Goal: Task Accomplishment & Management: Manage account settings

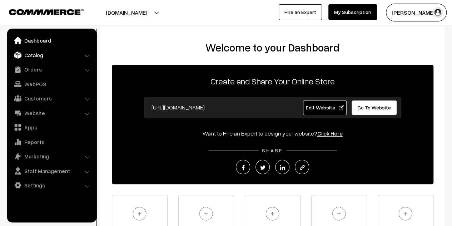
click at [39, 57] on link "Catalog" at bounding box center [51, 55] width 85 height 13
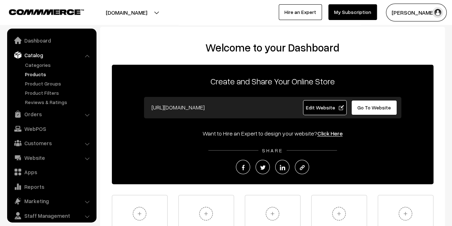
click at [35, 73] on link "Products" at bounding box center [58, 73] width 71 height 7
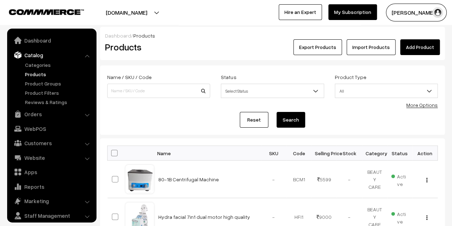
scroll to position [20, 0]
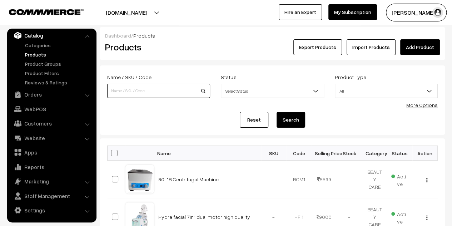
click at [180, 94] on input at bounding box center [158, 91] width 103 height 14
paste input "BB Serum Booster Kit: Glowing BB Serum for Radiant Skin"
drag, startPoint x: 128, startPoint y: 91, endPoint x: 298, endPoint y: 97, distance: 169.3
click at [298, 97] on div "Name / SKU / Code BB Serum Booster Kit: Glowing BB Serum for Radiant Skin Statu…" at bounding box center [272, 88] width 341 height 32
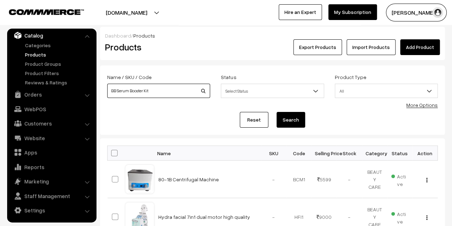
scroll to position [0, 0]
type input "BB Serum"
click at [292, 115] on button "Search" at bounding box center [290, 120] width 29 height 16
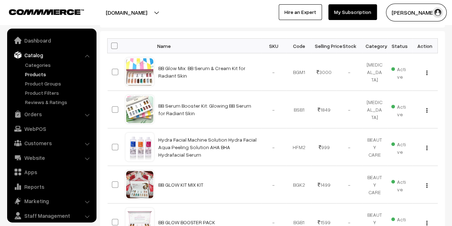
scroll to position [20, 0]
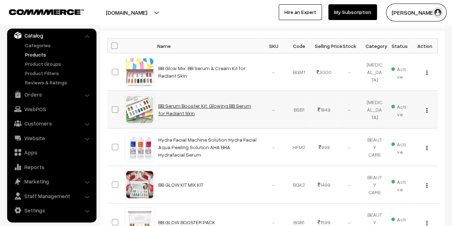
click at [229, 105] on link "BB Serum Booster Kit: Glowing BB Serum for Radiant Skin" at bounding box center [204, 109] width 93 height 14
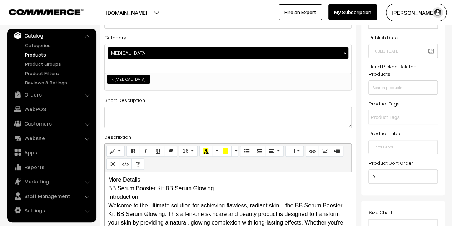
scroll to position [71, 0]
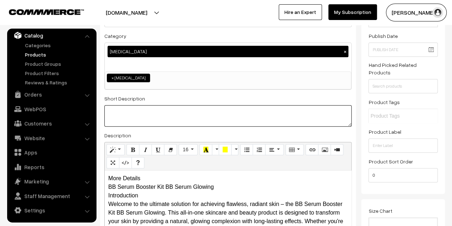
click at [190, 109] on textarea at bounding box center [227, 115] width 247 height 21
paste textarea "The BB Serum Booster Kit BB Serum Glowing is the ultimate solution for achievin…"
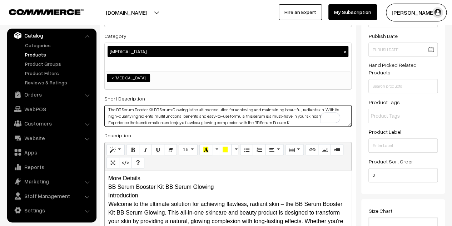
scroll to position [0, 0]
click at [107, 110] on textarea "The BB Serum Booster Kit BB Serum Glowing is the ultimate solution for achievin…" at bounding box center [227, 115] width 247 height 21
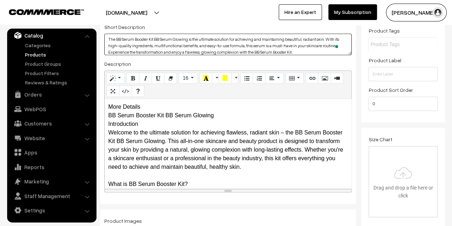
type textarea "The BB Serum Booster Kit BB Serum Glowing is the ultimate solution for achievin…"
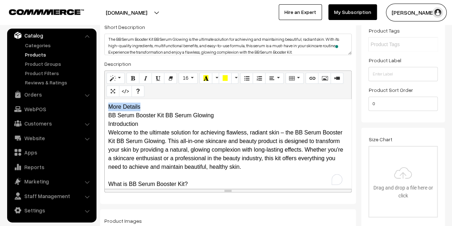
drag, startPoint x: 153, startPoint y: 107, endPoint x: 110, endPoint y: 108, distance: 43.2
click at [110, 108] on div "More Details BB Serum Booster Kit BB Serum Glowing Introduction Welcome to the …" at bounding box center [228, 143] width 246 height 89
click at [166, 106] on div "More Details BB Serum Booster Kit BB Serum Glowing Introduction Welcome to the …" at bounding box center [228, 143] width 246 height 89
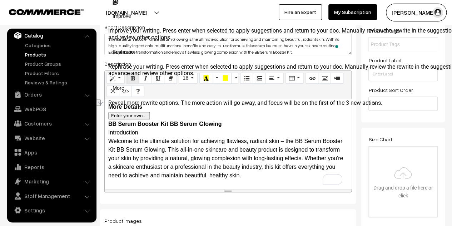
click at [236, 125] on div "More Details BB Serum Booster Kit BB Serum Glowing Introduction Welcome to the …" at bounding box center [228, 143] width 246 height 89
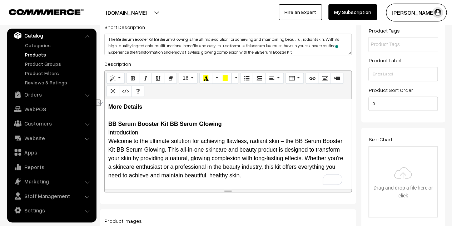
click at [236, 125] on div "More Details BB Serum Booster Kit BB Serum Glowing Introduction Welcome to the …" at bounding box center [228, 143] width 246 height 89
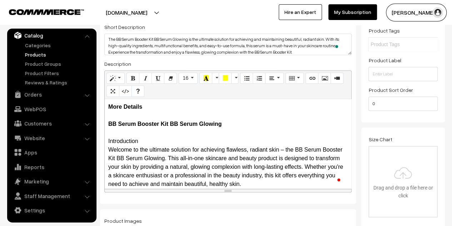
drag, startPoint x: 147, startPoint y: 140, endPoint x: 107, endPoint y: 140, distance: 39.6
click at [107, 140] on div "More Details BB Serum Booster Kit BB Serum Glowing Introduction Welcome to the …" at bounding box center [228, 143] width 246 height 89
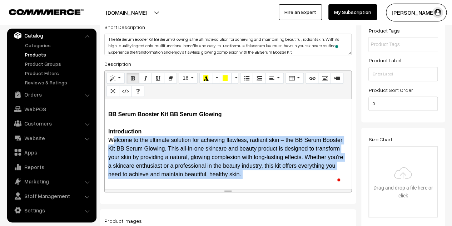
scroll to position [12, 0]
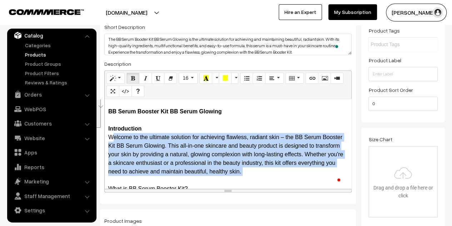
drag, startPoint x: 107, startPoint y: 150, endPoint x: 254, endPoint y: 172, distance: 148.7
click at [254, 172] on div "More Details BB Serum Booster Kit BB Serum Glowing Introduction Welcome to the …" at bounding box center [228, 143] width 246 height 89
click at [273, 82] on button "Paragraph" at bounding box center [274, 77] width 18 height 11
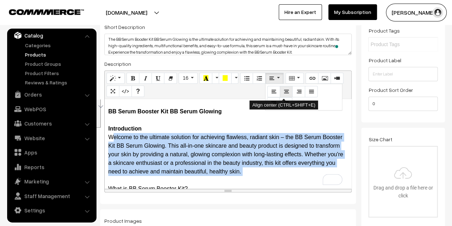
click at [283, 94] on icon "Align center (CTRL+SHIFT+E)" at bounding box center [285, 91] width 5 height 6
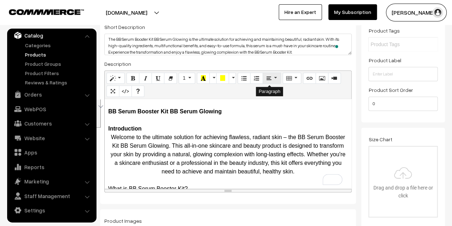
click at [270, 78] on button "Paragraph" at bounding box center [271, 77] width 18 height 11
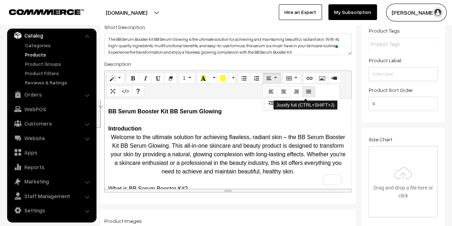
click at [306, 92] on icon "Justify full (CTRL+SHIFT+J)" at bounding box center [308, 91] width 5 height 6
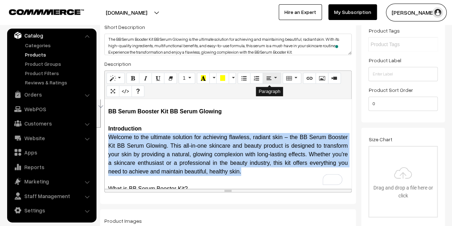
click at [267, 79] on icon "Paragraph" at bounding box center [268, 78] width 5 height 6
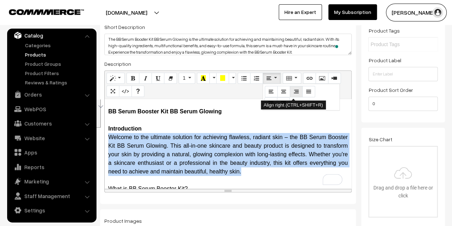
click at [293, 93] on icon "Align right (CTRL+SHIFT+R)" at bounding box center [295, 91] width 5 height 6
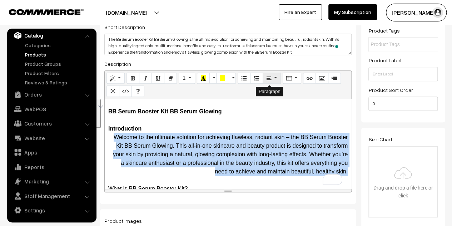
click at [271, 79] on button "Paragraph" at bounding box center [271, 77] width 18 height 11
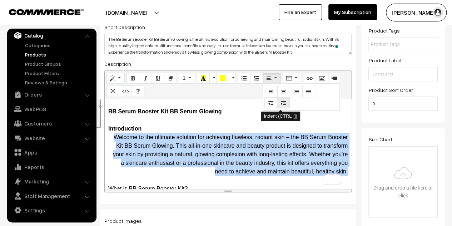
click at [281, 102] on icon "Indent (CTRL+])" at bounding box center [283, 103] width 5 height 6
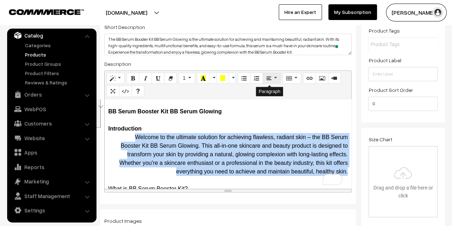
click at [271, 77] on button "Paragraph" at bounding box center [271, 77] width 18 height 11
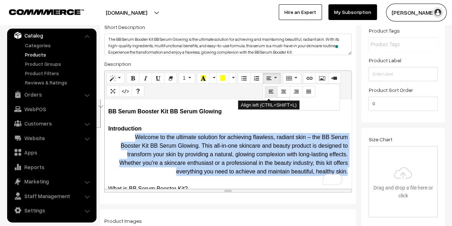
click at [270, 91] on icon "Align left (CTRL+SHIFT+L)" at bounding box center [270, 91] width 5 height 6
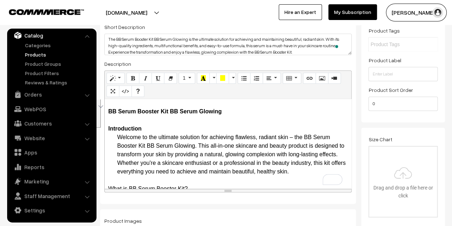
click at [240, 124] on div "More Details BB Serum Booster Kit BB Serum Glowing Introduction Welcome to the …" at bounding box center [228, 143] width 246 height 89
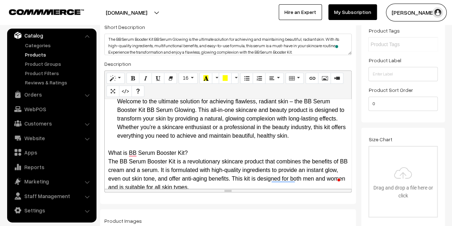
drag, startPoint x: 191, startPoint y: 151, endPoint x: 107, endPoint y: 150, distance: 83.9
click at [107, 150] on div "More Details BB Serum Booster Kit BB Serum Glowing Introduction Welcome to the …" at bounding box center [228, 143] width 246 height 89
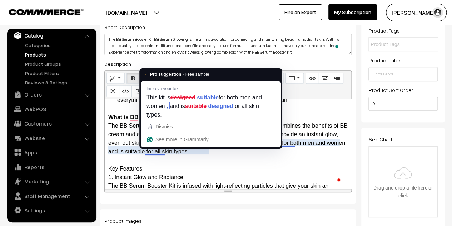
click at [231, 155] on div "More Details BB Serum Booster Kit BB Serum Glowing Introduction Welcome to the …" at bounding box center [228, 143] width 246 height 89
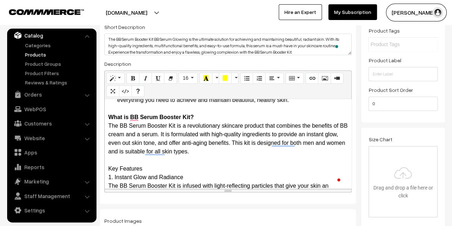
drag, startPoint x: 226, startPoint y: 151, endPoint x: 108, endPoint y: 128, distance: 119.6
click at [108, 128] on div "More Details BB Serum Booster Kit BB Serum Glowing Introduction Welcome to the …" at bounding box center [228, 143] width 246 height 89
click at [275, 79] on button "Paragraph" at bounding box center [274, 77] width 18 height 11
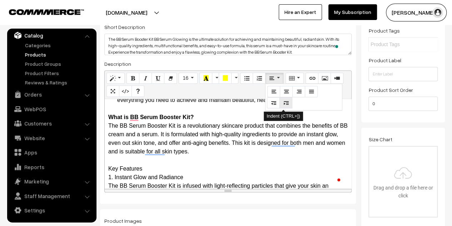
click at [285, 105] on icon "Indent (CTRL+])" at bounding box center [285, 103] width 5 height 6
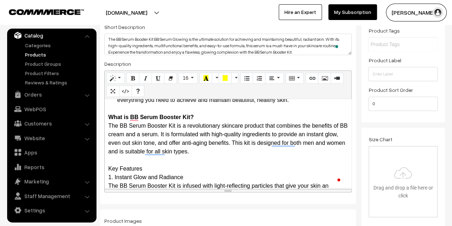
click at [139, 129] on div "More Details BB Serum Booster Kit BB Serum Glowing Introduction Welcome to the …" at bounding box center [228, 143] width 246 height 89
drag, startPoint x: 108, startPoint y: 125, endPoint x: 212, endPoint y: 151, distance: 107.3
click at [212, 151] on div "More Details BB Serum Booster Kit BB Serum Glowing Introduction Welcome to the …" at bounding box center [228, 143] width 246 height 89
click at [272, 80] on button "Paragraph" at bounding box center [274, 77] width 18 height 11
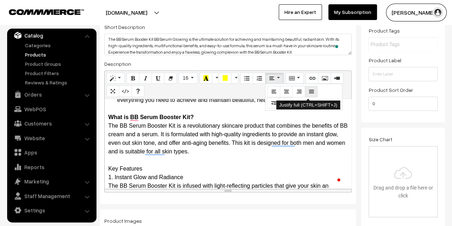
click at [308, 91] on icon "Justify full (CTRL+SHIFT+J)" at bounding box center [310, 91] width 5 height 6
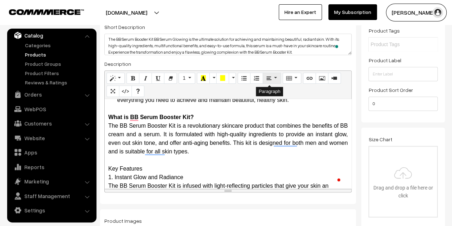
click at [272, 80] on button "Paragraph" at bounding box center [271, 77] width 18 height 11
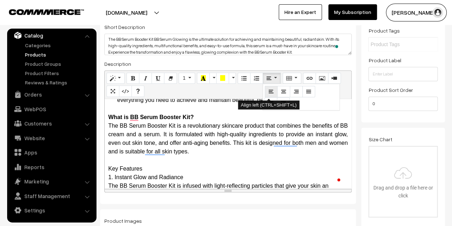
click at [269, 90] on icon "Align left (CTRL+SHIFT+L)" at bounding box center [270, 91] width 5 height 6
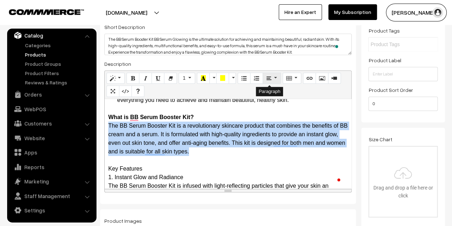
click at [263, 78] on button "Paragraph" at bounding box center [271, 77] width 18 height 11
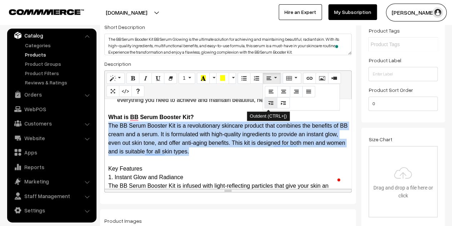
click at [271, 103] on button "Outdent (CTRL+[)" at bounding box center [270, 102] width 13 height 11
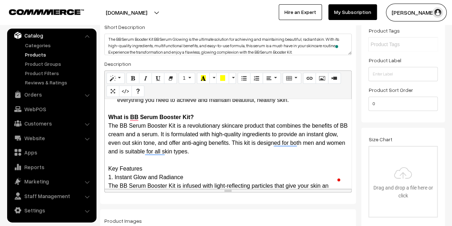
click at [232, 116] on div "More Details BB Serum Booster Kit BB Serum Glowing Introduction Welcome to the …" at bounding box center [228, 143] width 246 height 89
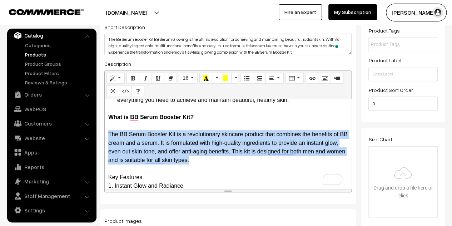
drag, startPoint x: 218, startPoint y: 161, endPoint x: 106, endPoint y: 134, distance: 114.5
click at [269, 78] on icon "Paragraph" at bounding box center [271, 78] width 5 height 6
click at [283, 105] on icon "Indent (CTRL+])" at bounding box center [285, 103] width 5 height 6
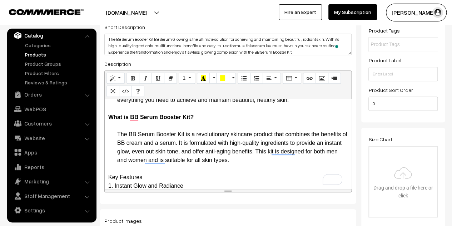
click at [243, 128] on div "More Details BB Serum Booster Kit BB Serum Glowing Introduction Welcome to the …" at bounding box center [228, 143] width 246 height 89
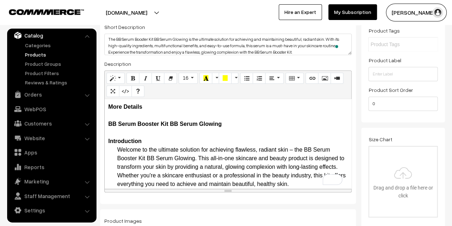
click at [194, 139] on div "More Details BB Serum Booster Kit BB Serum Glowing Introduction Welcome to the …" at bounding box center [228, 143] width 246 height 89
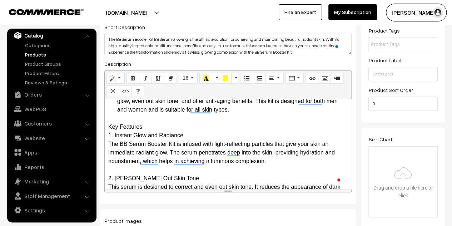
drag, startPoint x: 156, startPoint y: 130, endPoint x: 106, endPoint y: 126, distance: 49.7
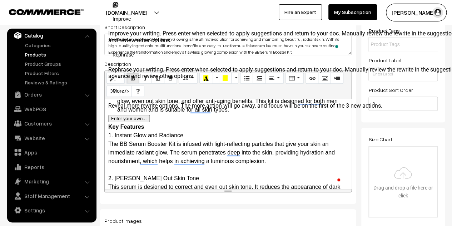
click at [156, 124] on div "More Details BB Serum Booster Kit BB Serum Glowing Introduction Welcome to the …" at bounding box center [228, 143] width 246 height 89
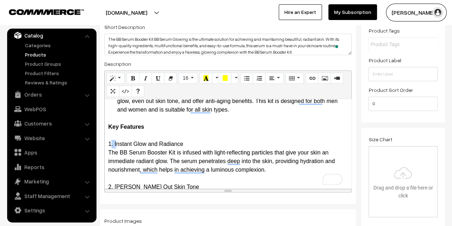
drag, startPoint x: 114, startPoint y: 144, endPoint x: 101, endPoint y: 145, distance: 13.3
click at [101, 145] on div "Name * BB Serum Booster Kit: Glowing BB Serum for Radiant Skin Category SKIN CA…" at bounding box center [228, 63] width 256 height 280
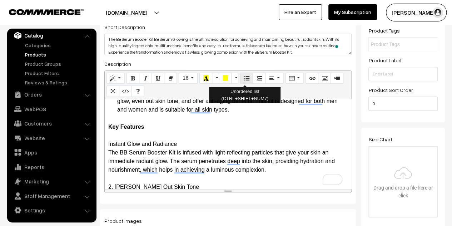
click at [240, 76] on button "Unordered list (CTRL+SHIFT+NUM7)" at bounding box center [246, 77] width 13 height 11
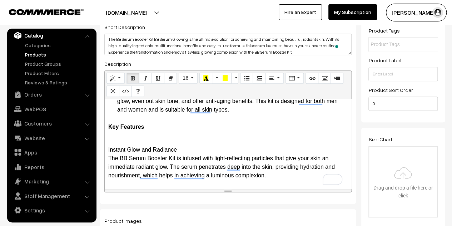
click at [106, 149] on div "More Details BB Serum Booster Kit BB Serum Glowing Introduction Welcome to the …" at bounding box center [228, 143] width 246 height 89
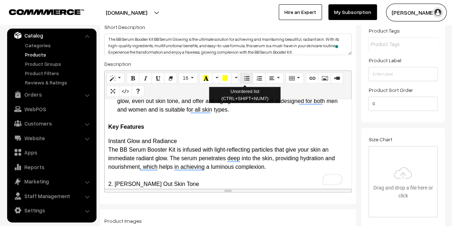
click at [244, 79] on icon "Unordered list (CTRL+SHIFT+NUM7)" at bounding box center [246, 78] width 5 height 6
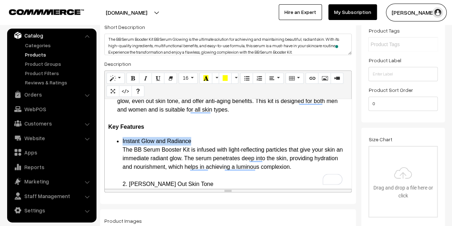
drag, startPoint x: 198, startPoint y: 142, endPoint x: 122, endPoint y: 140, distance: 76.4
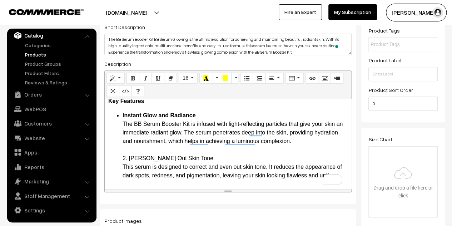
scroll to position [178, 0]
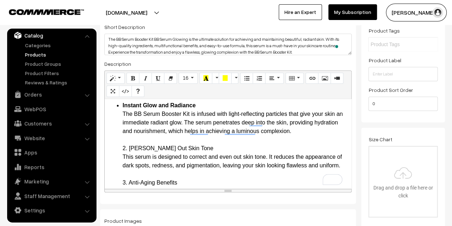
drag, startPoint x: 187, startPoint y: 149, endPoint x: 122, endPoint y: 151, distance: 65.3
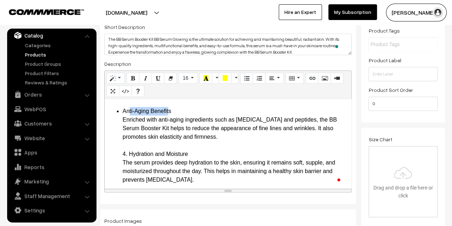
drag, startPoint x: 144, startPoint y: 110, endPoint x: 128, endPoint y: 110, distance: 16.4
drag, startPoint x: 178, startPoint y: 110, endPoint x: 123, endPoint y: 113, distance: 55.8
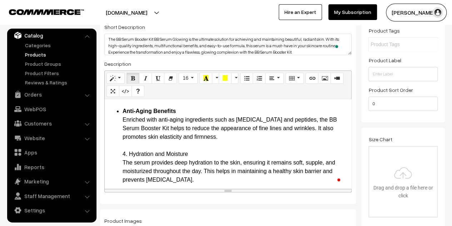
drag, startPoint x: 187, startPoint y: 153, endPoint x: 123, endPoint y: 157, distance: 64.7
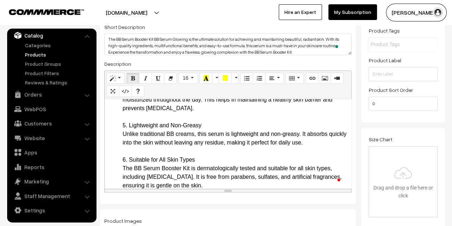
drag, startPoint x: 202, startPoint y: 125, endPoint x: 123, endPoint y: 125, distance: 78.9
drag, startPoint x: 195, startPoint y: 161, endPoint x: 123, endPoint y: 158, distance: 71.8
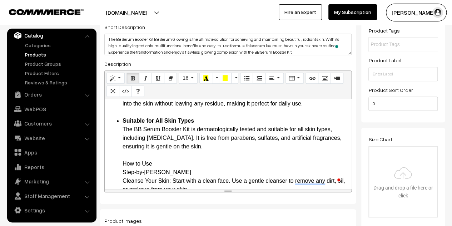
scroll to position [393, 0]
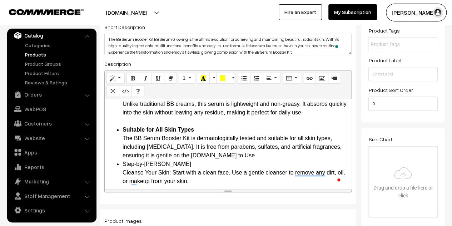
click at [201, 158] on li "Suitable for All Skin Types The BB Serum Booster Kit is dermatologically tested…" at bounding box center [234, 142] width 225 height 34
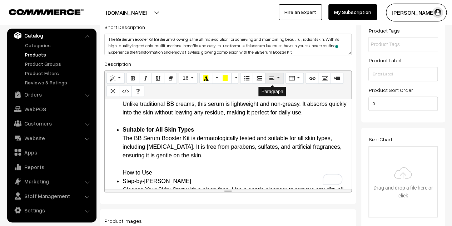
click at [268, 75] on button "Paragraph" at bounding box center [274, 77] width 18 height 11
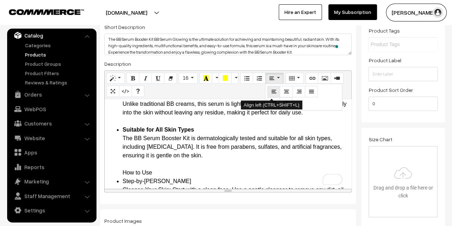
click at [272, 92] on icon "Align left (CTRL+SHIFT+L)" at bounding box center [273, 91] width 5 height 6
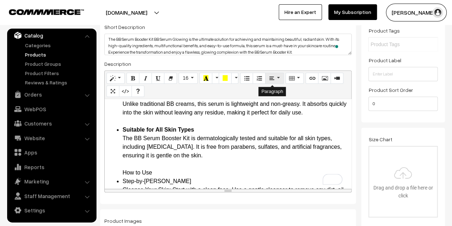
click at [271, 74] on button "Paragraph" at bounding box center [274, 77] width 18 height 11
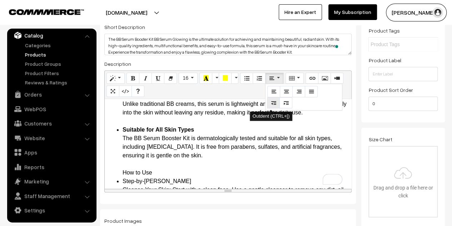
click at [273, 103] on icon "Outdent (CTRL+[)" at bounding box center [273, 103] width 5 height 6
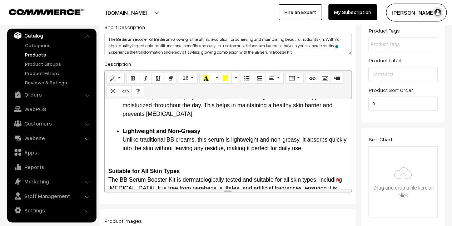
click at [108, 168] on div "More Details BB Serum Booster Kit BB Serum Glowing Introduction Welcome to the …" at bounding box center [228, 143] width 246 height 89
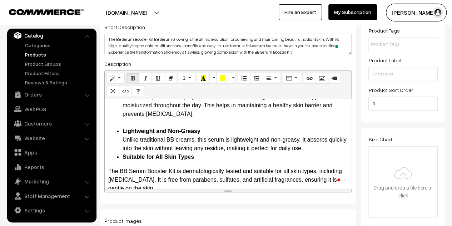
click at [323, 148] on li "Lightweight and Non-Greasy Unlike traditional BB creams, this serum is lightwei…" at bounding box center [234, 140] width 225 height 26
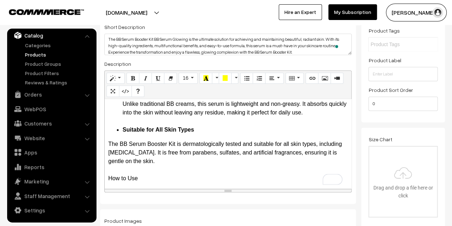
drag, startPoint x: 108, startPoint y: 143, endPoint x: 138, endPoint y: 160, distance: 34.5
click at [138, 160] on div "More Details BB Serum Booster Kit BB Serum Glowing Introduction Welcome to the …" at bounding box center [228, 143] width 246 height 89
click at [271, 79] on button "Paragraph" at bounding box center [274, 77] width 18 height 11
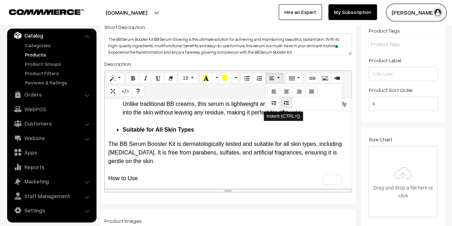
click at [285, 106] on button "Indent (CTRL+])" at bounding box center [285, 102] width 13 height 11
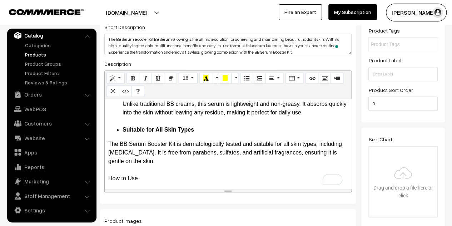
click at [109, 142] on p "The BB Serum Booster Kit is dermatologically tested and suitable for all skin t…" at bounding box center [227, 161] width 239 height 43
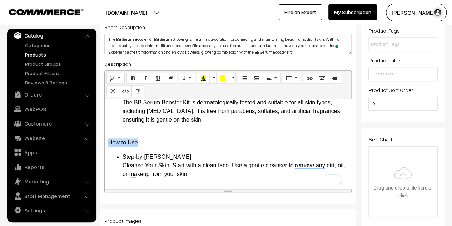
drag, startPoint x: 141, startPoint y: 141, endPoint x: 108, endPoint y: 141, distance: 32.8
click at [108, 141] on div "More Details BB Serum Booster Kit BB Serum Glowing Introduction Welcome to the …" at bounding box center [228, 143] width 246 height 89
click at [172, 140] on p "How to Use" at bounding box center [227, 138] width 239 height 17
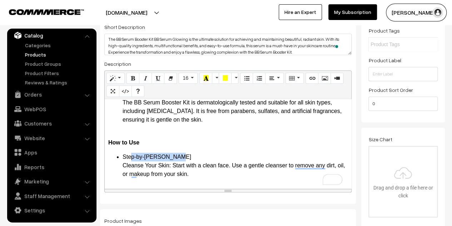
drag, startPoint x: 173, startPoint y: 158, endPoint x: 126, endPoint y: 159, distance: 47.8
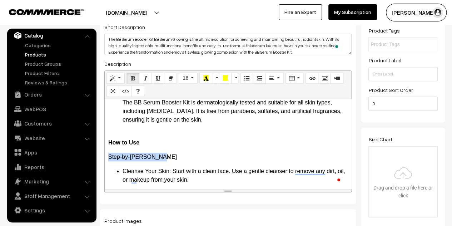
drag, startPoint x: 163, startPoint y: 155, endPoint x: 106, endPoint y: 157, distance: 56.8
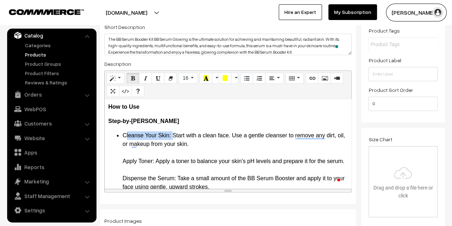
drag, startPoint x: 171, startPoint y: 137, endPoint x: 124, endPoint y: 137, distance: 46.8
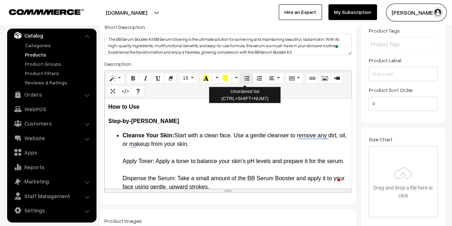
click at [244, 79] on icon "Unordered list (CTRL+SHIFT+NUM7)" at bounding box center [246, 78] width 5 height 6
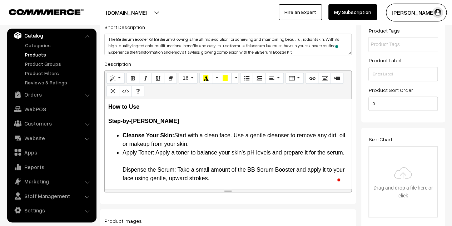
click at [207, 145] on li "Cleanse Your Skin: Start with a clean face. Use a gentle cleanser to remove any…" at bounding box center [234, 139] width 225 height 17
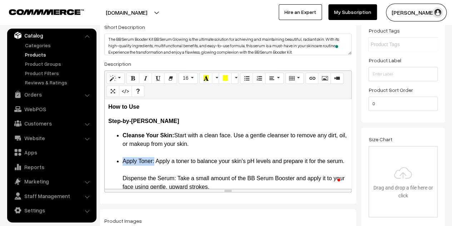
drag, startPoint x: 154, startPoint y: 161, endPoint x: 123, endPoint y: 162, distance: 31.4
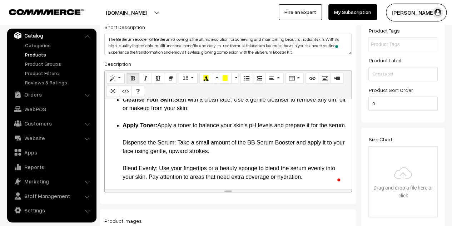
drag, startPoint x: 176, startPoint y: 151, endPoint x: 121, endPoint y: 153, distance: 55.0
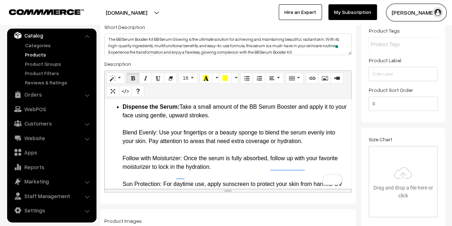
drag, startPoint x: 143, startPoint y: 142, endPoint x: 123, endPoint y: 142, distance: 20.0
drag, startPoint x: 181, startPoint y: 168, endPoint x: 123, endPoint y: 165, distance: 58.6
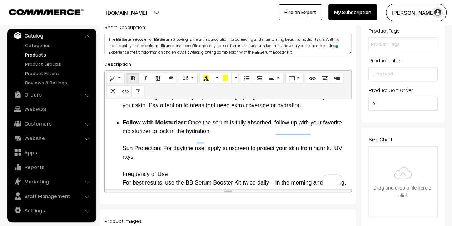
drag, startPoint x: 161, startPoint y: 157, endPoint x: 123, endPoint y: 157, distance: 38.6
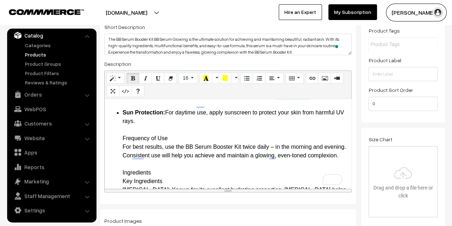
drag, startPoint x: 156, startPoint y: 173, endPoint x: 120, endPoint y: 147, distance: 45.2
drag, startPoint x: 189, startPoint y: 155, endPoint x: 181, endPoint y: 151, distance: 9.3
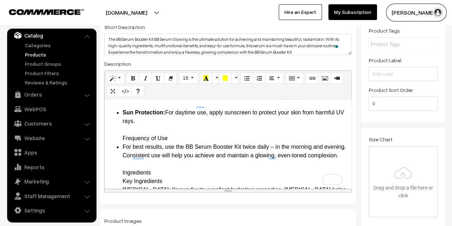
click at [178, 142] on li "Sun Protection: For daytime use, apply sunscreen to protect your skin from harm…" at bounding box center [234, 125] width 225 height 34
drag, startPoint x: 173, startPoint y: 148, endPoint x: 120, endPoint y: 147, distance: 53.2
click at [270, 76] on icon "Paragraph" at bounding box center [271, 78] width 5 height 6
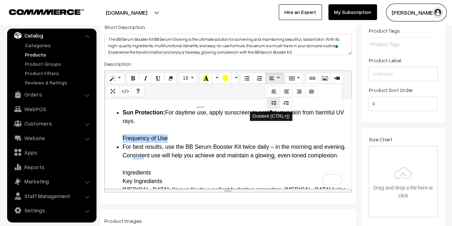
click at [267, 105] on button "Outdent (CTRL+[)" at bounding box center [273, 102] width 13 height 11
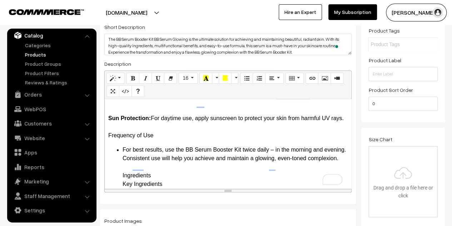
click at [107, 130] on div "More Details BB Serum Booster Kit BB Serum Glowing Introduction Welcome to the …" at bounding box center [228, 143] width 246 height 89
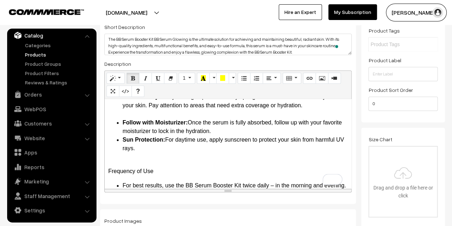
click at [237, 135] on li "Follow with Moisturizer: Once the serum is fully absorbed, follow up with your …" at bounding box center [234, 126] width 225 height 17
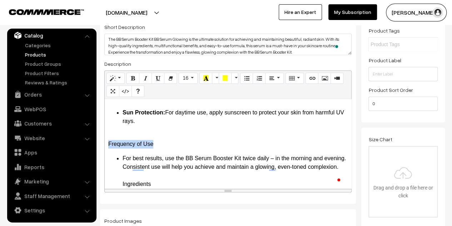
drag, startPoint x: 107, startPoint y: 151, endPoint x: 163, endPoint y: 152, distance: 55.7
click at [163, 152] on div "More Details BB Serum Booster Kit BB Serum Glowing Introduction Welcome to the …" at bounding box center [228, 143] width 246 height 89
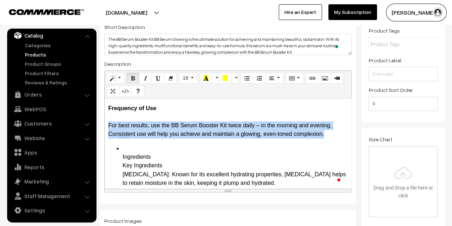
drag, startPoint x: 109, startPoint y: 134, endPoint x: 323, endPoint y: 143, distance: 215.0
click at [323, 137] on span "For best results, use the BB Serum Booster Kit twice daily – in the morning and…" at bounding box center [219, 129] width 223 height 15
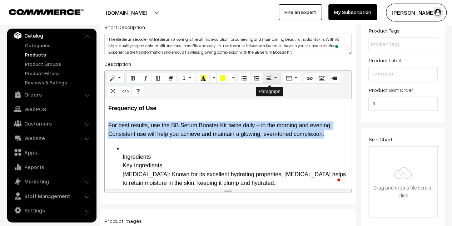
click at [272, 75] on button "Paragraph" at bounding box center [271, 77] width 18 height 11
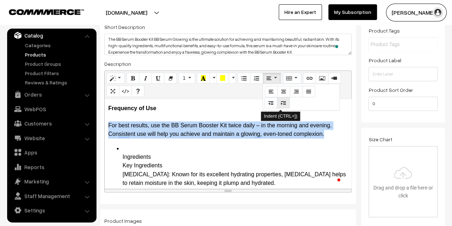
click at [277, 103] on button "Indent (CTRL+])" at bounding box center [283, 102] width 13 height 11
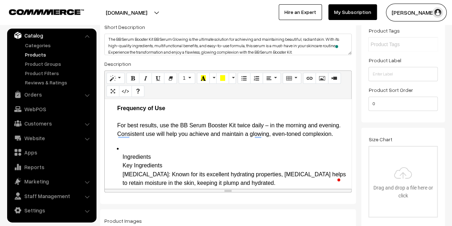
click at [116, 118] on div "More Details BB Serum Booster Kit BB Serum Glowing Introduction Welcome to the …" at bounding box center [228, 143] width 246 height 89
drag, startPoint x: 116, startPoint y: 118, endPoint x: 166, endPoint y: 116, distance: 50.4
click at [166, 116] on div "More Details BB Serum Booster Kit BB Serum Glowing Introduction Welcome to the …" at bounding box center [228, 143] width 246 height 89
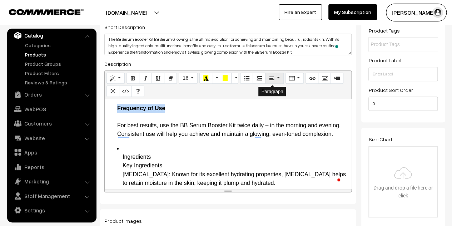
click at [272, 77] on button "Paragraph" at bounding box center [274, 77] width 18 height 11
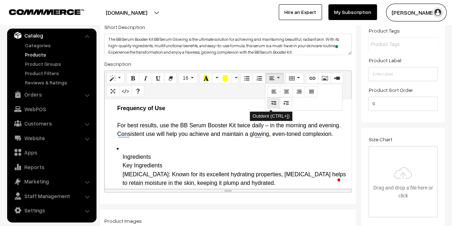
click at [271, 104] on icon "Outdent (CTRL+[)" at bounding box center [273, 103] width 5 height 6
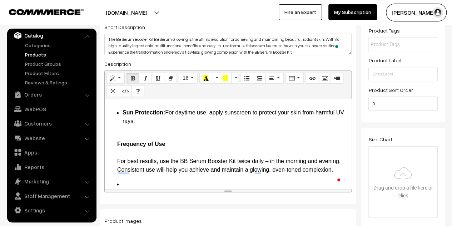
click at [115, 153] on div "More Details BB Serum Booster Kit BB Serum Glowing Introduction Welcome to the …" at bounding box center [228, 143] width 246 height 89
click at [272, 78] on button "Paragraph" at bounding box center [274, 77] width 18 height 11
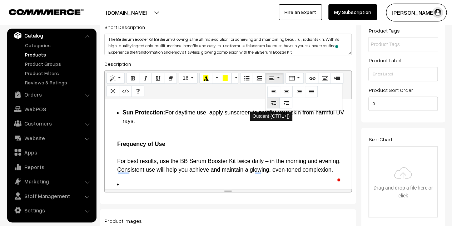
click at [272, 105] on icon "Outdent (CTRL+[)" at bounding box center [273, 103] width 5 height 6
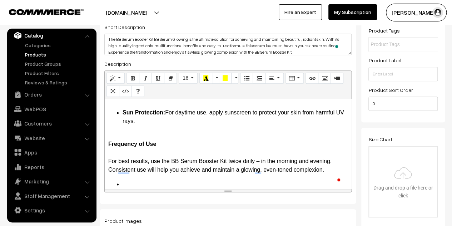
click at [183, 158] on p "Frequency of Use For best results, use the BB Serum Booster Kit twice daily – i…" at bounding box center [227, 152] width 239 height 43
click at [109, 170] on span "For best results, use the BB Serum Booster Kit twice daily – in the morning and…" at bounding box center [219, 165] width 223 height 15
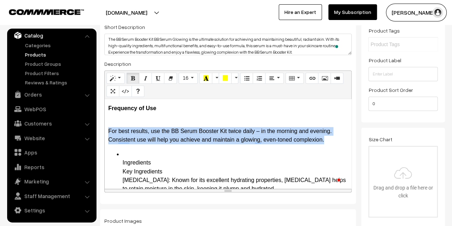
drag, startPoint x: 331, startPoint y: 147, endPoint x: 108, endPoint y: 136, distance: 223.4
click at [108, 136] on p "For best results, use the BB Serum Booster Kit twice daily – in the morning and…" at bounding box center [227, 131] width 239 height 26
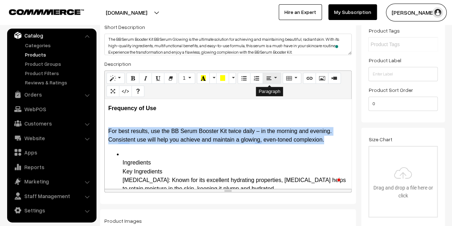
click at [268, 75] on button "Paragraph" at bounding box center [271, 77] width 18 height 11
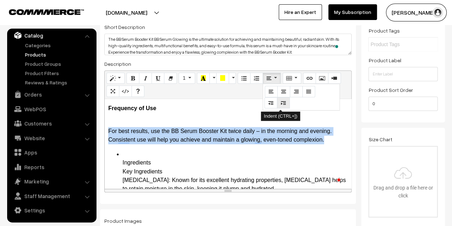
click at [281, 105] on icon "Indent (CTRL+])" at bounding box center [283, 103] width 5 height 6
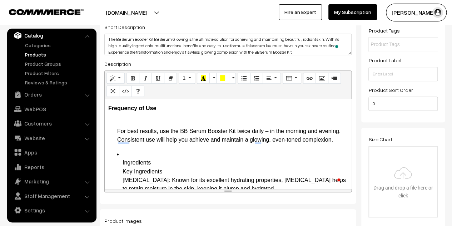
click at [233, 122] on div "More Details BB Serum Booster Kit BB Serum Glowing Introduction Welcome to the …" at bounding box center [228, 143] width 246 height 89
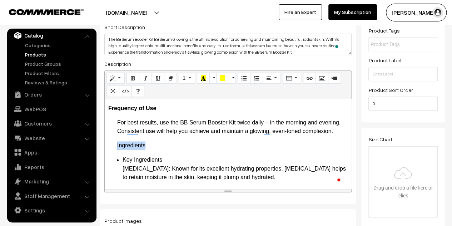
drag, startPoint x: 151, startPoint y: 152, endPoint x: 114, endPoint y: 152, distance: 36.4
click at [114, 152] on div "More Details BB Serum Booster Kit BB Serum Glowing Introduction Welcome to the …" at bounding box center [228, 143] width 246 height 89
click at [271, 78] on button "Paragraph" at bounding box center [271, 77] width 18 height 11
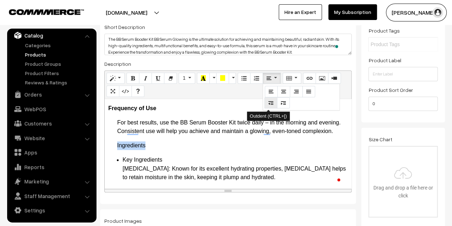
click at [268, 103] on icon "Outdent (CTRL+[)" at bounding box center [270, 103] width 5 height 6
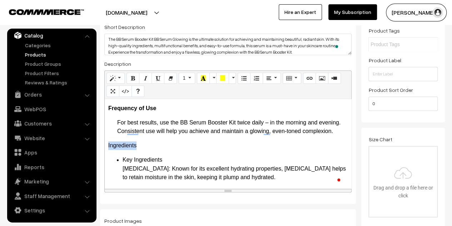
click at [175, 150] on p "Ingredients" at bounding box center [227, 145] width 239 height 9
drag, startPoint x: 141, startPoint y: 153, endPoint x: 106, endPoint y: 152, distance: 34.7
click at [106, 152] on div "More Details BB Serum Booster Kit BB Serum Glowing Introduction Welcome to the …" at bounding box center [228, 143] width 246 height 89
click at [160, 150] on p "Ingredients" at bounding box center [227, 145] width 239 height 9
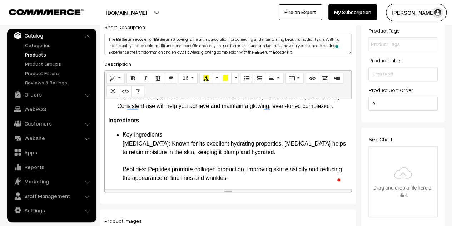
scroll to position [642, 0]
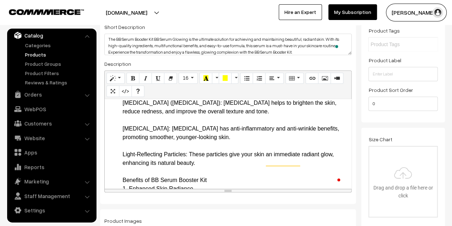
scroll to position [678, 0]
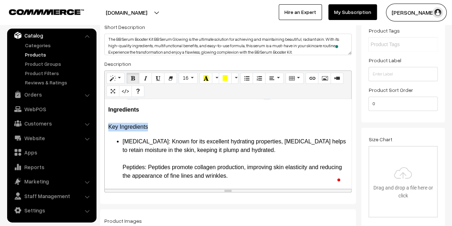
drag, startPoint x: 153, startPoint y: 135, endPoint x: 107, endPoint y: 132, distance: 46.1
click at [107, 132] on div "More Details BB Serum Booster Kit BB Serum Glowing Introduction Welcome to the …" at bounding box center [228, 143] width 246 height 89
click at [185, 131] on p "Ingredients Key Ingredients" at bounding box center [227, 118] width 239 height 26
drag, startPoint x: 164, startPoint y: 150, endPoint x: 124, endPoint y: 148, distance: 40.7
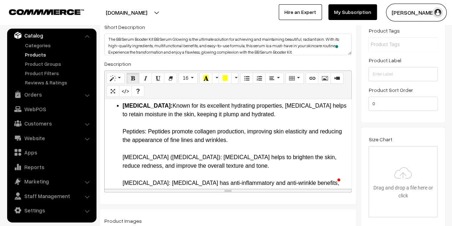
drag, startPoint x: 147, startPoint y: 138, endPoint x: 122, endPoint y: 139, distance: 25.0
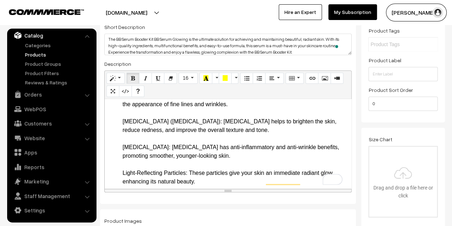
drag, startPoint x: 187, startPoint y: 130, endPoint x: 123, endPoint y: 128, distance: 63.9
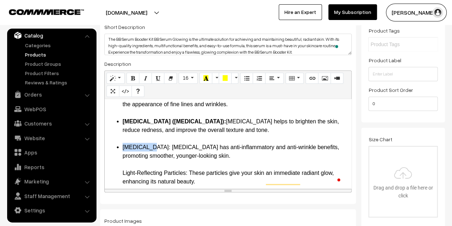
drag, startPoint x: 151, startPoint y: 155, endPoint x: 123, endPoint y: 156, distance: 28.6
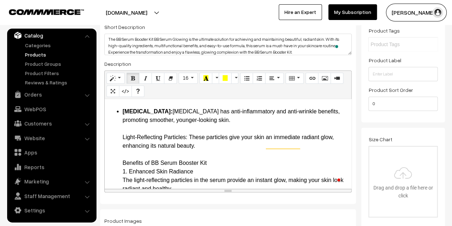
drag, startPoint x: 187, startPoint y: 145, endPoint x: 123, endPoint y: 147, distance: 64.3
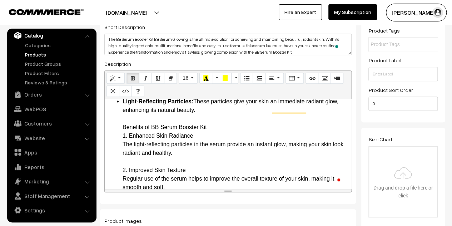
drag, startPoint x: 217, startPoint y: 134, endPoint x: 120, endPoint y: 139, distance: 97.2
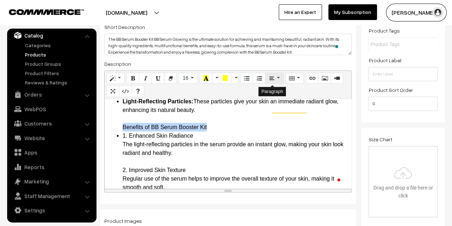
click at [275, 79] on button "Paragraph" at bounding box center [274, 77] width 18 height 11
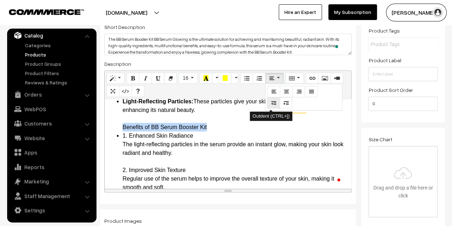
click at [271, 104] on icon "Outdent (CTRL+[)" at bounding box center [273, 103] width 5 height 6
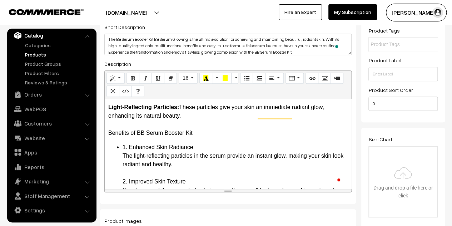
click at [106, 117] on div "More Details BB Serum Booster Kit BB Serum Glowing Introduction Welcome to the …" at bounding box center [228, 143] width 246 height 89
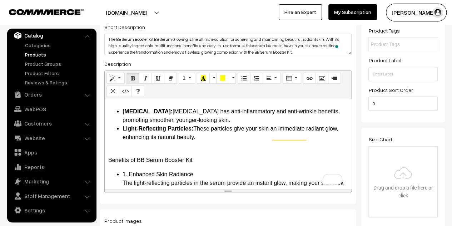
click at [213, 124] on li "Adenosine: Adenosine has anti-inflammatory and anti-wrinkle benefits, promoting…" at bounding box center [234, 115] width 225 height 17
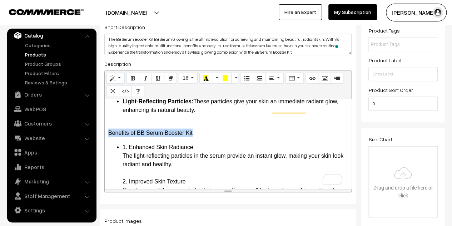
drag, startPoint x: 196, startPoint y: 143, endPoint x: 105, endPoint y: 140, distance: 91.1
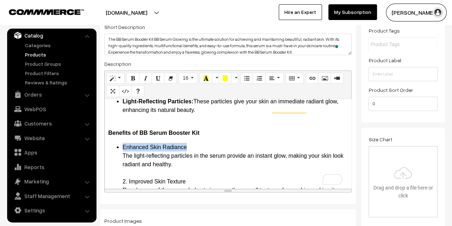
drag, startPoint x: 192, startPoint y: 155, endPoint x: 124, endPoint y: 156, distance: 68.5
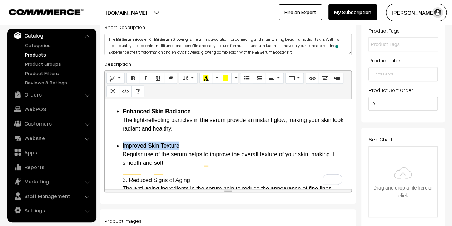
drag, startPoint x: 182, startPoint y: 155, endPoint x: 123, endPoint y: 152, distance: 59.6
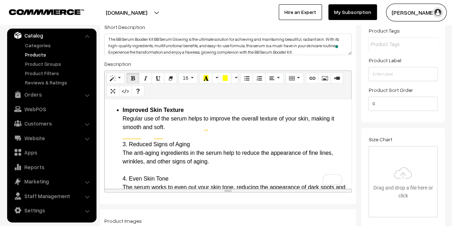
drag, startPoint x: 189, startPoint y: 154, endPoint x: 121, endPoint y: 154, distance: 67.8
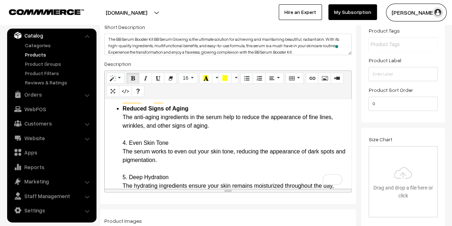
drag, startPoint x: 165, startPoint y: 150, endPoint x: 124, endPoint y: 151, distance: 40.7
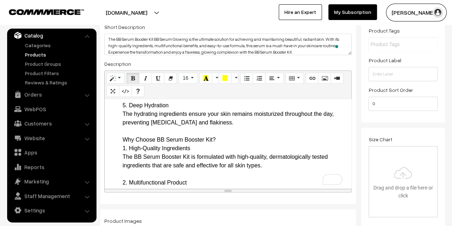
drag, startPoint x: 165, startPoint y: 114, endPoint x: 122, endPoint y: 116, distance: 42.9
drag, startPoint x: 121, startPoint y: 148, endPoint x: 218, endPoint y: 149, distance: 96.7
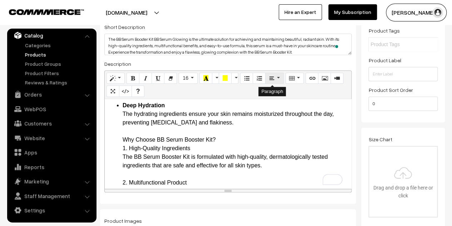
click at [271, 78] on button "Paragraph" at bounding box center [274, 77] width 18 height 11
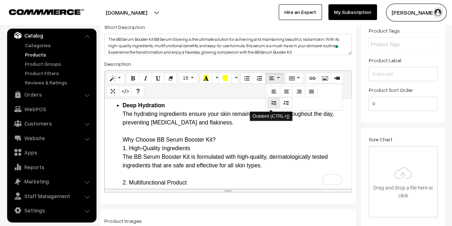
click at [271, 103] on icon "Outdent (CTRL+[)" at bounding box center [273, 103] width 5 height 6
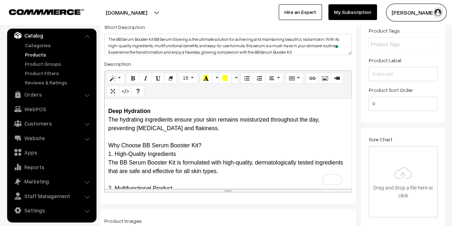
click at [110, 114] on b "Deep Hydration" at bounding box center [129, 111] width 42 height 6
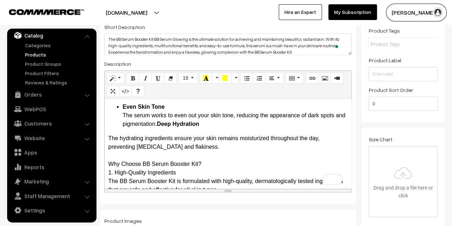
click at [107, 146] on div "More Details BB Serum Booster Kit BB Serum Glowing Introduction Welcome to the …" at bounding box center [228, 143] width 246 height 89
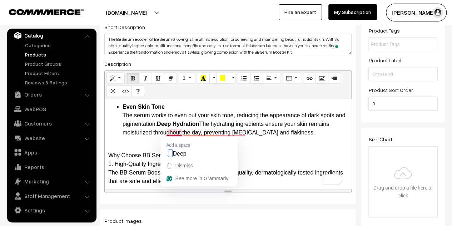
click at [169, 127] on b "Deep Hydration" at bounding box center [178, 124] width 42 height 6
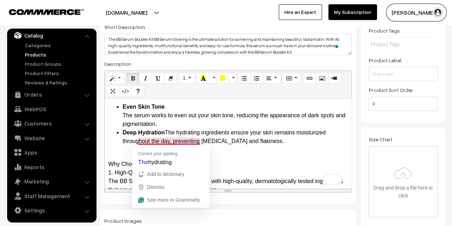
click at [165, 141] on li "Deep Hydration The hydrating ingredients ensure your skin remains moisturized t…" at bounding box center [234, 136] width 225 height 17
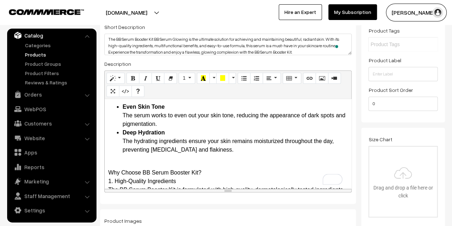
click at [187, 128] on li "Even Skin Tone The serum works to even out your skin tone, reducing the appeara…" at bounding box center [234, 115] width 225 height 26
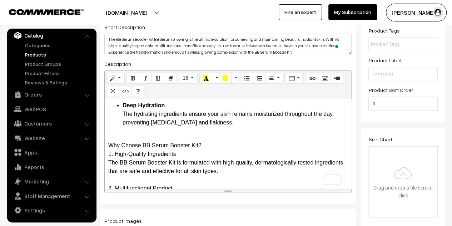
drag, startPoint x: 196, startPoint y: 155, endPoint x: 110, endPoint y: 157, distance: 85.7
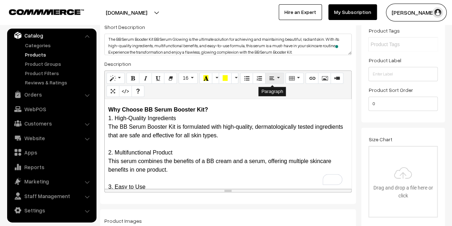
click at [265, 78] on button "Paragraph" at bounding box center [274, 77] width 18 height 11
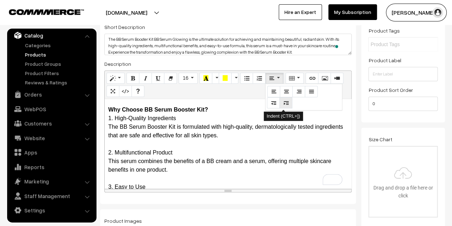
click at [283, 105] on icon "Indent (CTRL+])" at bounding box center [285, 103] width 5 height 6
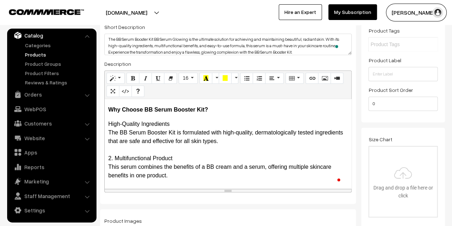
drag, startPoint x: 254, startPoint y: 147, endPoint x: 108, endPoint y: 132, distance: 146.4
click at [274, 78] on button "Paragraph" at bounding box center [274, 77] width 18 height 11
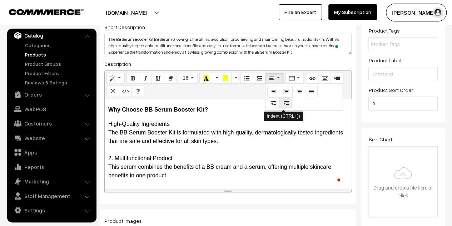
click at [280, 107] on button "Indent (CTRL+])" at bounding box center [285, 102] width 13 height 11
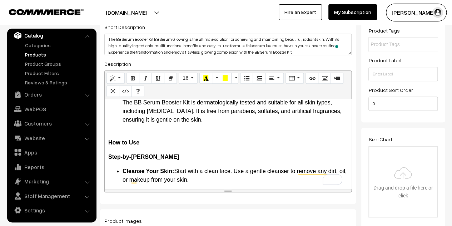
scroll to position [428, 0]
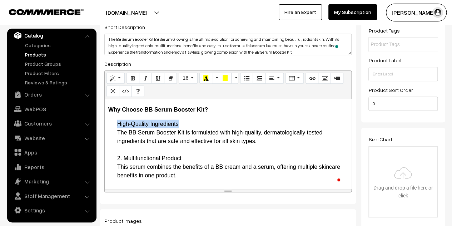
drag, startPoint x: 181, startPoint y: 132, endPoint x: 118, endPoint y: 131, distance: 63.5
click at [117, 127] on b "High-Quality Ingredients" at bounding box center [150, 124] width 66 height 6
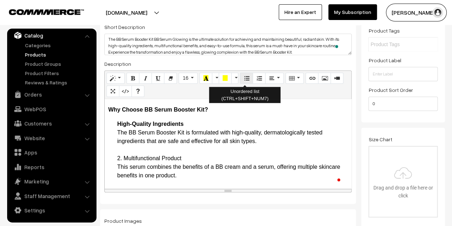
click at [240, 77] on button "Unordered list (CTRL+SHIFT+NUM7)" at bounding box center [246, 77] width 13 height 11
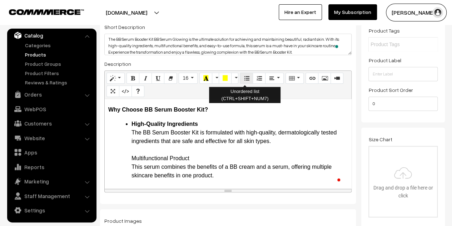
click at [244, 79] on icon "Unordered list (CTRL+SHIFT+NUM7)" at bounding box center [246, 78] width 5 height 6
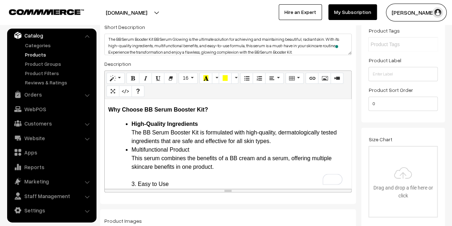
click at [294, 145] on li "High-Quality Ingredients The BB Serum Booster Kit is formulated with high-quali…" at bounding box center [239, 133] width 216 height 26
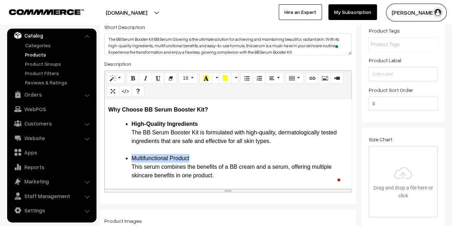
drag, startPoint x: 190, startPoint y: 166, endPoint x: 132, endPoint y: 167, distance: 57.5
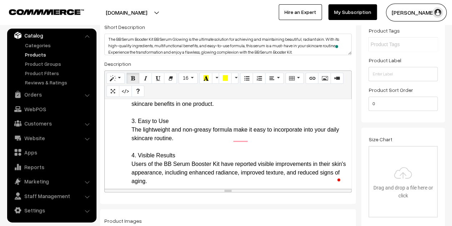
drag, startPoint x: 171, startPoint y: 129, endPoint x: 132, endPoint y: 130, distance: 38.6
drag, startPoint x: 178, startPoint y: 163, endPoint x: 131, endPoint y: 166, distance: 47.9
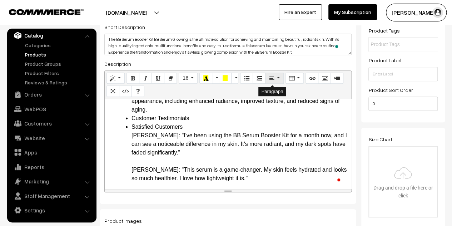
click at [269, 77] on icon "Paragraph" at bounding box center [271, 78] width 5 height 6
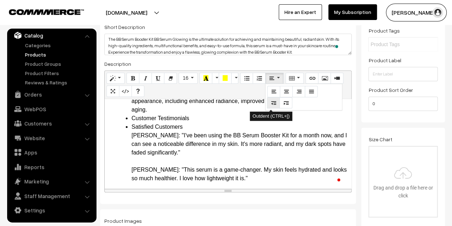
click at [267, 105] on button "Outdent (CTRL+[)" at bounding box center [273, 102] width 13 height 11
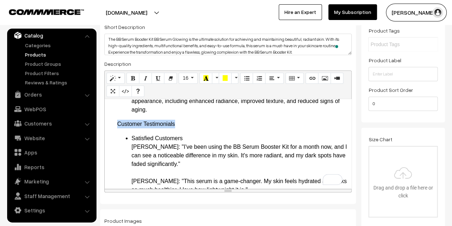
drag, startPoint x: 180, startPoint y: 132, endPoint x: 116, endPoint y: 133, distance: 64.3
click at [116, 133] on div "More Details BB Serum Booster Kit BB Serum Glowing Introduction Welcome to the …" at bounding box center [228, 143] width 246 height 89
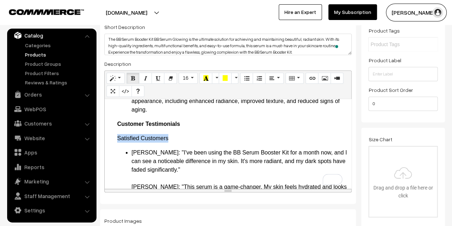
drag, startPoint x: 182, startPoint y: 147, endPoint x: 107, endPoint y: 143, distance: 74.7
click at [107, 143] on div "More Details BB Serum Booster Kit BB Serum Glowing Introduction Welcome to the …" at bounding box center [228, 143] width 246 height 89
drag, startPoint x: 132, startPoint y: 163, endPoint x: 179, endPoint y: 156, distance: 47.4
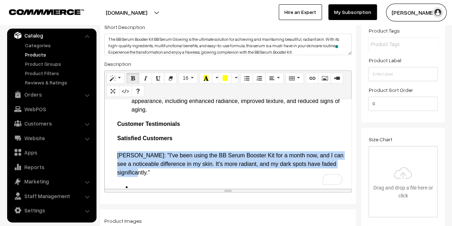
drag, startPoint x: 160, startPoint y: 183, endPoint x: 118, endPoint y: 162, distance: 46.1
click at [118, 162] on p "Satisfied Customers Jane D.: "I've been using the BB Serum Booster Kit for a mo…" at bounding box center [232, 155] width 230 height 43
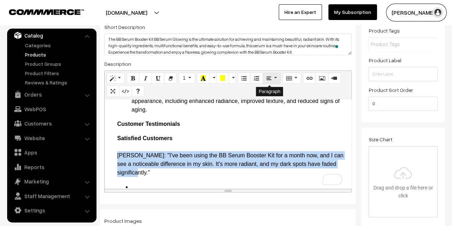
click at [274, 78] on button "Paragraph" at bounding box center [271, 77] width 18 height 11
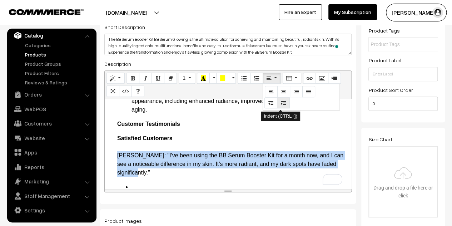
click at [281, 105] on icon "Indent (CTRL+])" at bounding box center [283, 103] width 5 height 6
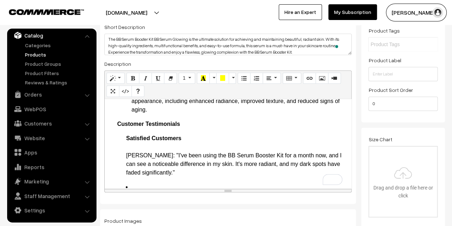
click at [124, 147] on div "More Details BB Serum Booster Kit BB Serum Glowing Introduction Welcome to the …" at bounding box center [228, 143] width 246 height 89
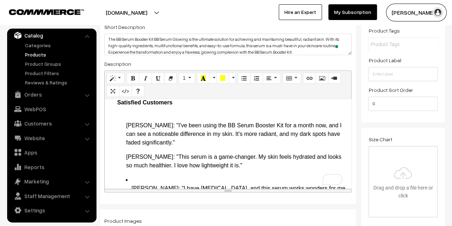
click at [149, 126] on p "Jane D.: "I've been using the BB Serum Booster Kit for a month now, and I can s…" at bounding box center [236, 129] width 221 height 34
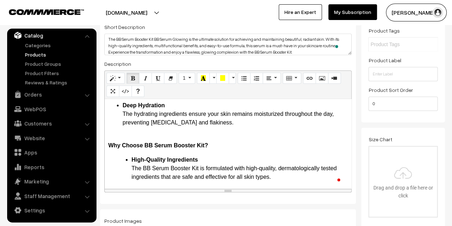
click at [137, 139] on div "More Details BB Serum Booster Kit BB Serum Glowing Introduction Welcome to the …" at bounding box center [228, 143] width 246 height 89
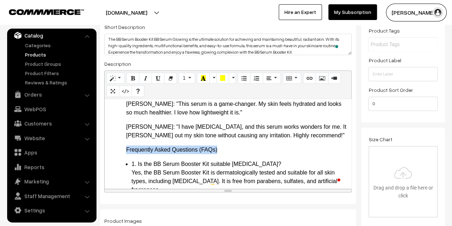
drag, startPoint x: 234, startPoint y: 156, endPoint x: 123, endPoint y: 155, distance: 111.0
click at [123, 155] on div "More Details BB Serum Booster Kit BB Serum Glowing Introduction Welcome to the …" at bounding box center [228, 143] width 246 height 89
click at [271, 73] on button "Paragraph" at bounding box center [271, 77] width 18 height 11
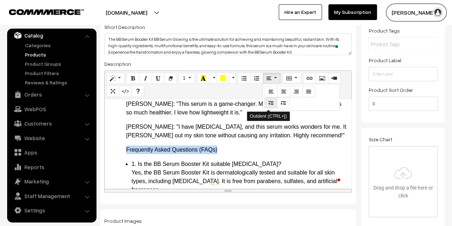
click at [268, 101] on icon "Outdent (CTRL+[)" at bounding box center [270, 103] width 5 height 6
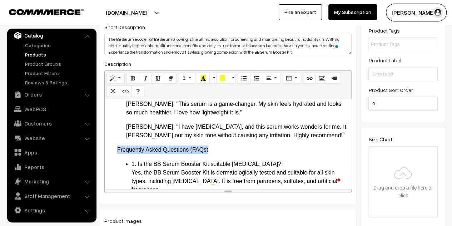
click at [250, 154] on p "Frequently Asked Questions (FAQs)" at bounding box center [232, 149] width 230 height 9
drag, startPoint x: 213, startPoint y: 160, endPoint x: 118, endPoint y: 154, distance: 95.5
click at [118, 154] on p "Frequently Asked Questions (FAQs)" at bounding box center [232, 149] width 230 height 9
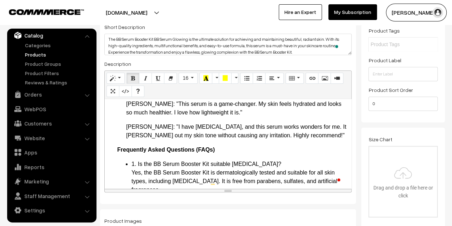
click at [256, 153] on div "More Details BB Serum Booster Kit BB Serum Glowing Introduction Welcome to the …" at bounding box center [228, 143] width 246 height 89
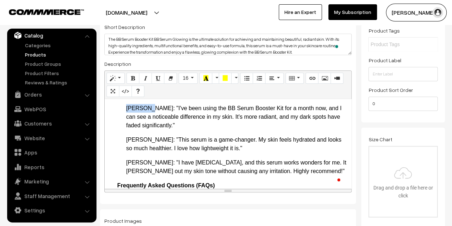
drag, startPoint x: 148, startPoint y: 117, endPoint x: 126, endPoint y: 117, distance: 21.8
click at [126, 117] on span "Jane D.: "I've been using the BB Serum Booster Kit for a month now, and I can s…" at bounding box center [233, 116] width 215 height 23
drag, startPoint x: 147, startPoint y: 148, endPoint x: 124, endPoint y: 149, distance: 22.5
click at [124, 149] on div "More Details BB Serum Booster Kit BB Serum Glowing Introduction Welcome to the …" at bounding box center [228, 143] width 246 height 89
drag, startPoint x: 145, startPoint y: 171, endPoint x: 122, endPoint y: 171, distance: 22.5
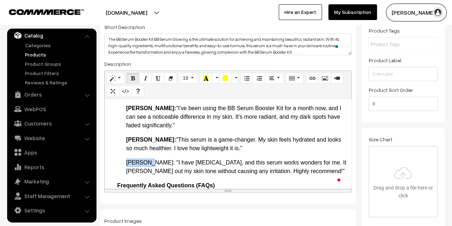
click at [122, 171] on div "More Details BB Serum Booster Kit BB Serum Glowing Introduction Welcome to the …" at bounding box center [228, 143] width 246 height 89
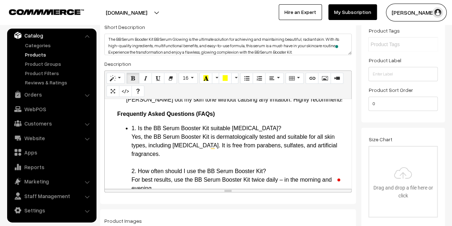
click at [253, 118] on p "Frequently Asked Questions (FAQs)" at bounding box center [232, 114] width 230 height 9
click at [132, 137] on li "1. Is the BB Serum Booster Kit suitable for sensitive skin? Yes, the BB Serum B…" at bounding box center [239, 214] width 216 height 180
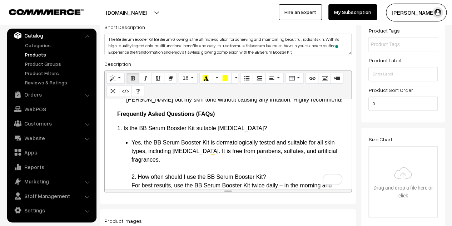
drag, startPoint x: 275, startPoint y: 140, endPoint x: 113, endPoint y: 133, distance: 162.2
click at [113, 133] on div "More Details BB Serum Booster Kit BB Serum Glowing Introduction Welcome to the …" at bounding box center [228, 143] width 246 height 89
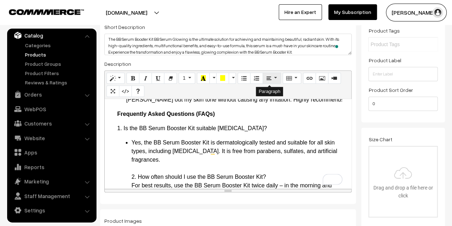
click at [269, 81] on button "Paragraph" at bounding box center [271, 77] width 18 height 11
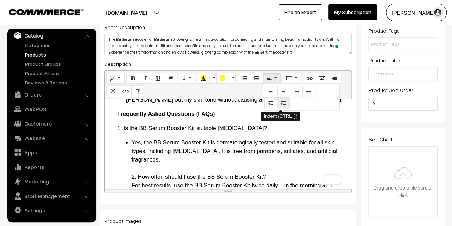
click at [281, 104] on icon "Indent (CTRL+])" at bounding box center [283, 103] width 5 height 6
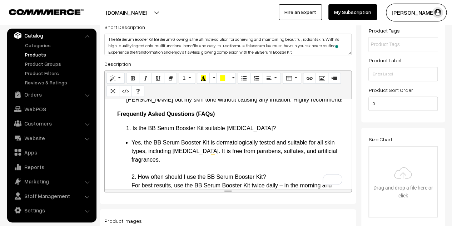
click at [296, 132] on div "More Details BB Serum Booster Kit BB Serum Glowing Introduction Welcome to the …" at bounding box center [228, 143] width 246 height 89
click at [132, 152] on li "Yes, the BB Serum Booster Kit is dermatologically tested and suitable for all s…" at bounding box center [239, 223] width 216 height 171
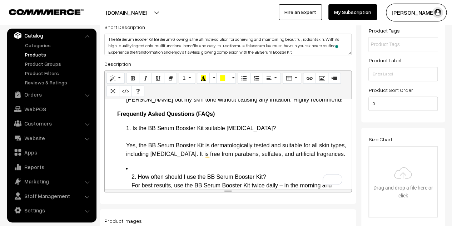
drag, startPoint x: 296, startPoint y: 133, endPoint x: 126, endPoint y: 135, distance: 170.6
click at [126, 135] on div "More Details BB Serum Booster Kit BB Serum Glowing Introduction Welcome to the …" at bounding box center [228, 143] width 246 height 89
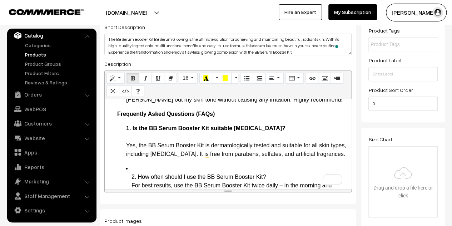
click at [298, 144] on p "1. Is the BB Serum Booster Kit suitable for sensitive skin? Yes, the BB Serum B…" at bounding box center [236, 141] width 221 height 34
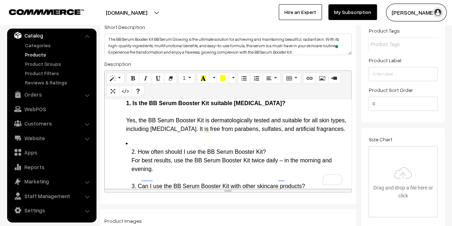
scroll to position [1285, 0]
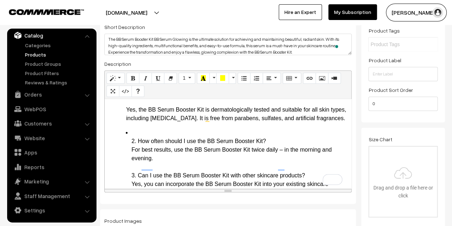
click at [132, 153] on li "2. How often should I use the BB Serum Booster Kit? For best results, use the B…" at bounding box center [239, 201] width 216 height 146
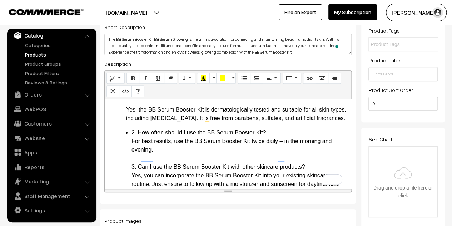
click at [133, 151] on li "2. How often should I use the BB Serum Booster Kit? For best results, use the B…" at bounding box center [239, 196] width 216 height 137
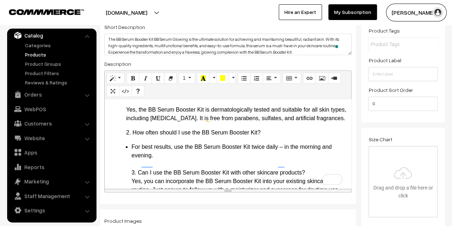
click at [132, 162] on li "For best results, use the BB Serum Booster Kit twice daily – in the morning and…" at bounding box center [239, 206] width 216 height 128
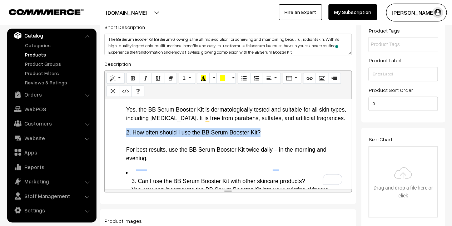
drag, startPoint x: 261, startPoint y: 150, endPoint x: 125, endPoint y: 151, distance: 136.7
click at [125, 151] on div "More Details BB Serum Booster Kit BB Serum Glowing Introduction Welcome to the …" at bounding box center [228, 143] width 246 height 89
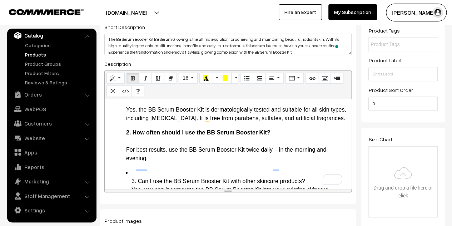
click at [317, 145] on div "More Details BB Serum Booster Kit BB Serum Glowing Introduction Welcome to the …" at bounding box center [228, 143] width 246 height 89
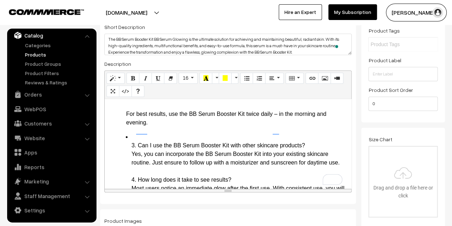
scroll to position [1349, 0]
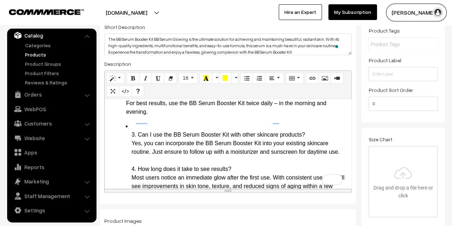
click at [135, 142] on li "3. Can I use the BB Serum Booster Kit with other skincare products? Yes, you ca…" at bounding box center [239, 177] width 216 height 111
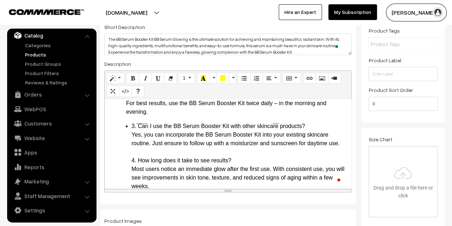
click at [132, 145] on li "3. Can I use the BB Serum Booster Kit with other skincare products? Yes, you ca…" at bounding box center [239, 173] width 216 height 103
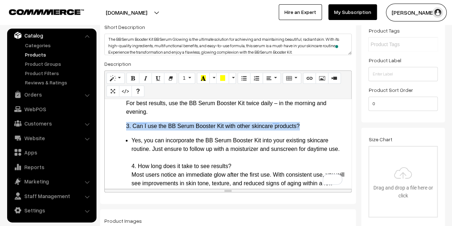
drag, startPoint x: 313, startPoint y: 145, endPoint x: 125, endPoint y: 142, distance: 188.5
click at [125, 142] on div "More Details BB Serum Booster Kit BB Serum Glowing Introduction Welcome to the …" at bounding box center [228, 143] width 246 height 89
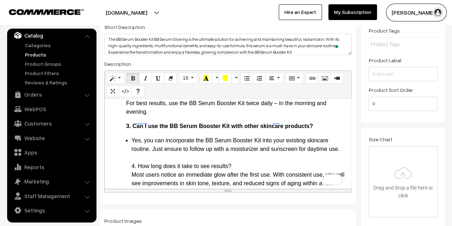
click at [130, 161] on ul "Yes, you can incorporate the BB Serum Booster Kit into your existing skincare r…" at bounding box center [227, 183] width 239 height 94
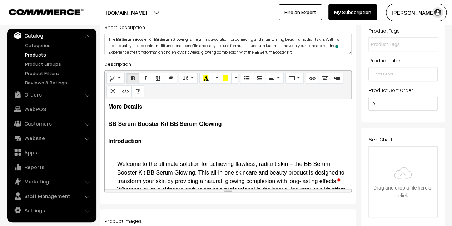
click at [126, 153] on p "More Details BB Serum Booster Kit BB Serum Glowing Introduction" at bounding box center [227, 127] width 239 height 51
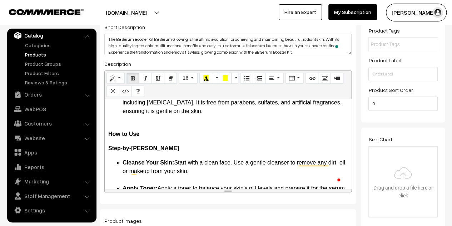
click at [137, 124] on p "How to Use" at bounding box center [227, 129] width 239 height 17
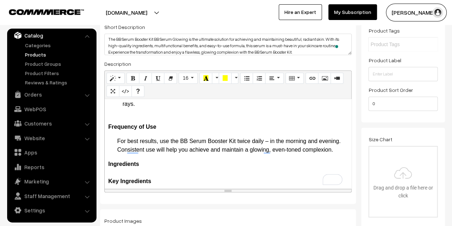
click at [128, 125] on p "Frequency of Use" at bounding box center [227, 122] width 239 height 17
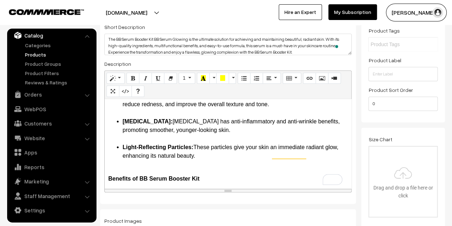
click at [134, 175] on p "Benefits of BB Serum Booster Kit" at bounding box center [227, 173] width 239 height 17
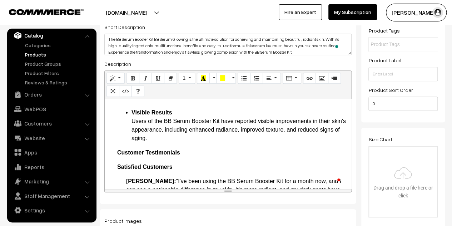
click at [115, 156] on div "More Details BB Serum Booster Kit BB Serum Glowing Introduction Welcome to the …" at bounding box center [228, 143] width 246 height 89
click at [269, 78] on icon "Paragraph" at bounding box center [271, 78] width 5 height 6
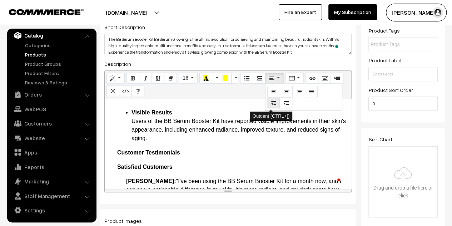
click at [271, 102] on icon "Outdent (CTRL+[)" at bounding box center [273, 103] width 5 height 6
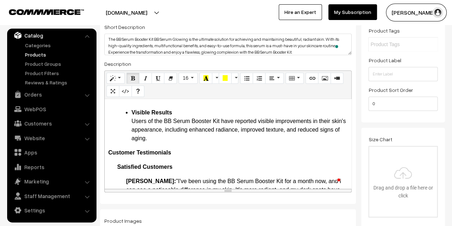
click at [116, 173] on div "More Details BB Serum Booster Kit BB Serum Glowing Introduction Welcome to the …" at bounding box center [228, 143] width 246 height 89
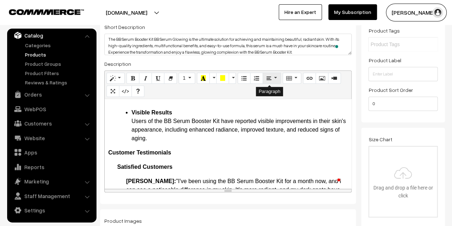
click at [268, 80] on icon "Paragraph" at bounding box center [268, 78] width 5 height 6
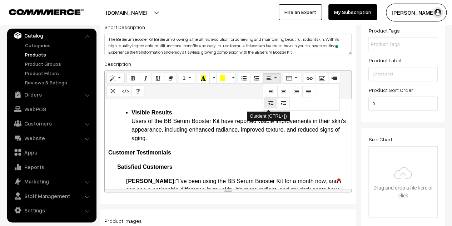
click at [268, 102] on icon "Outdent (CTRL+[)" at bounding box center [270, 103] width 5 height 6
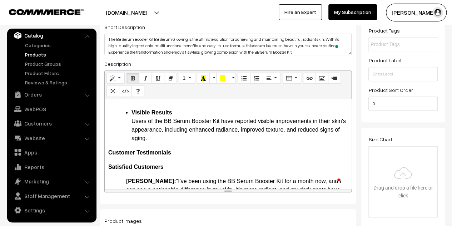
click at [223, 157] on p "Customer Testimonials" at bounding box center [227, 152] width 239 height 9
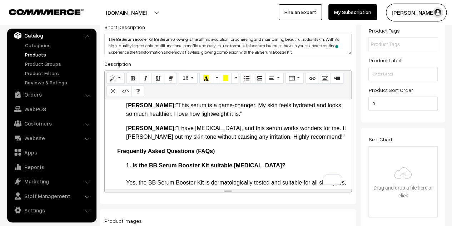
click at [118, 154] on b "Frequently Asked Questions (FAQs)" at bounding box center [165, 151] width 97 height 6
click at [270, 81] on icon "Paragraph" at bounding box center [271, 78] width 5 height 6
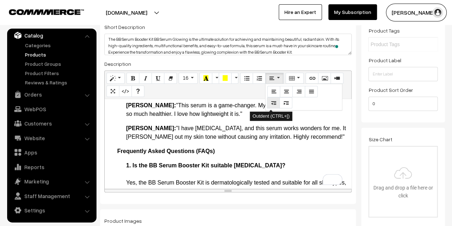
click at [273, 105] on icon "Outdent (CTRL+[)" at bounding box center [273, 103] width 5 height 6
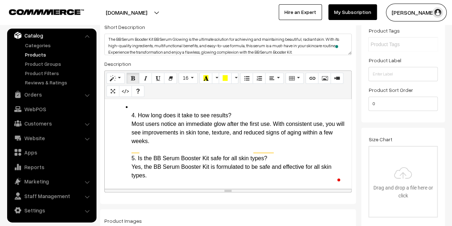
click at [137, 129] on li "4. How long does it take to see results? Most users notice an immediate glow af…" at bounding box center [239, 140] width 216 height 77
click at [135, 127] on li "4. How long does it take to see results? Most users notice an immediate glow af…" at bounding box center [239, 140] width 216 height 77
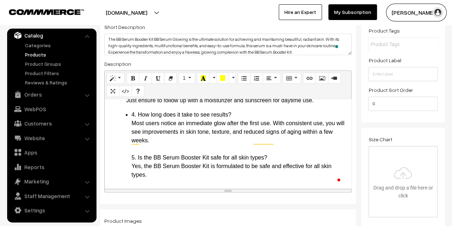
click at [132, 124] on li "4. How long does it take to see results? Most users notice an immediate glow af…" at bounding box center [239, 144] width 216 height 69
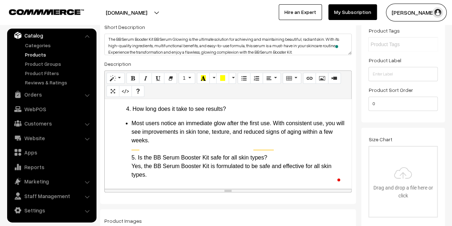
click at [132, 139] on li "Most users notice an immediate glow after the first use. With consistent use, y…" at bounding box center [239, 149] width 216 height 60
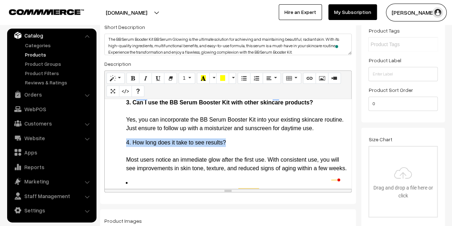
drag, startPoint x: 231, startPoint y: 160, endPoint x: 127, endPoint y: 162, distance: 104.2
click at [127, 162] on p "4. How long does it take to see results? Most users notice an immediate glow af…" at bounding box center [236, 155] width 221 height 34
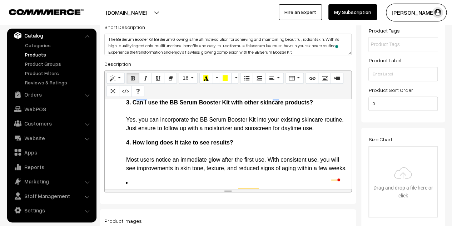
click at [256, 159] on p "4. How long does it take to see results? Most users notice an immediate glow af…" at bounding box center [236, 155] width 221 height 34
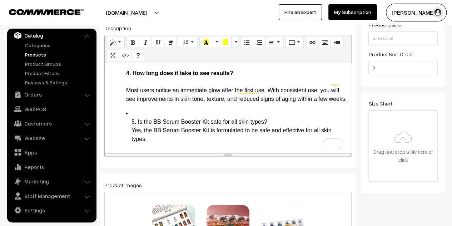
click at [136, 113] on li "5. Is the BB Serum Booster Kit safe for all skin types? Yes, the BB Serum Boost…" at bounding box center [239, 126] width 216 height 34
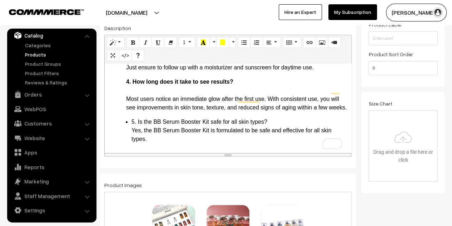
click at [131, 120] on ul "5. Is the BB Serum Booster Kit safe for all skin types? Yes, the BB Serum Boost…" at bounding box center [227, 130] width 239 height 26
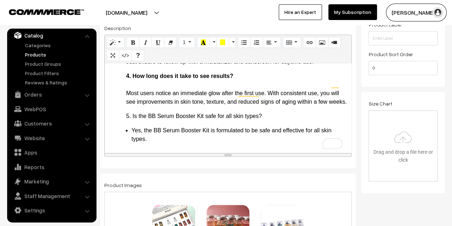
click at [131, 128] on li "Yes, the BB Serum Booster Kit is formulated to be safe and effective for all sk…" at bounding box center [239, 134] width 216 height 17
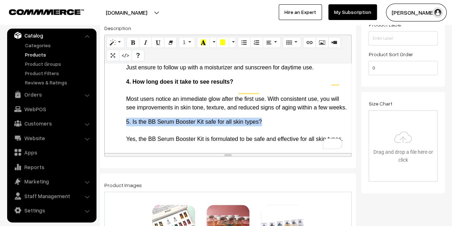
drag, startPoint x: 274, startPoint y: 115, endPoint x: 124, endPoint y: 113, distance: 150.6
click at [124, 113] on div "More Details BB Serum Booster Kit BB Serum Glowing Introduction Welcome to the …" at bounding box center [228, 107] width 246 height 89
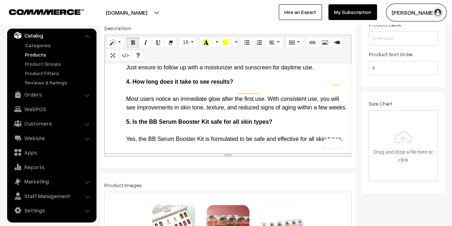
click at [300, 117] on p "5. Is the BB Serum Booster Kit safe for all skin types? Yes, the BB Serum Boost…" at bounding box center [236, 130] width 221 height 26
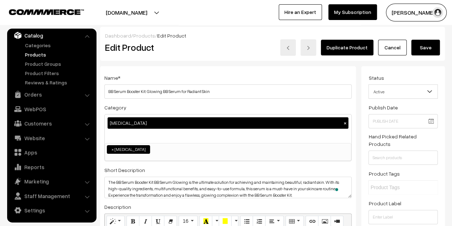
drag, startPoint x: 418, startPoint y: 52, endPoint x: 413, endPoint y: 53, distance: 5.8
click at [418, 52] on button "Save" at bounding box center [425, 48] width 29 height 16
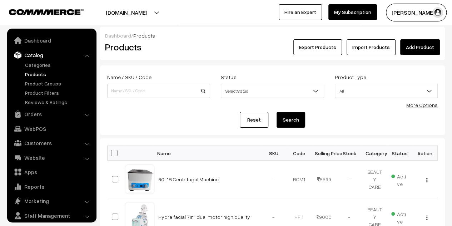
scroll to position [20, 0]
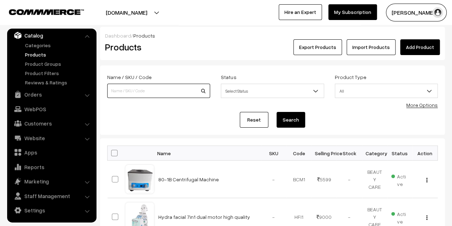
click at [166, 90] on input at bounding box center [158, 91] width 103 height 14
paste input "BB Serum Booster Kit: Glowing BB Serum for Radiant Skin"
drag, startPoint x: 130, startPoint y: 91, endPoint x: 205, endPoint y: 91, distance: 75.3
click at [205, 91] on input "BB Serum Booster Kit: Glowing BB Serum for Radiant Skin" at bounding box center [158, 91] width 103 height 14
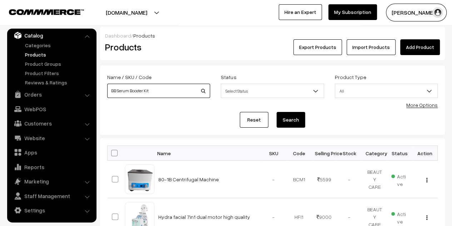
scroll to position [0, 0]
type input "BB Serum Booster Kit"
click at [287, 121] on button "Search" at bounding box center [290, 120] width 29 height 16
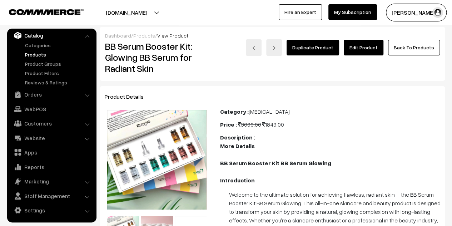
click at [366, 44] on link "Edit Product" at bounding box center [363, 48] width 40 height 16
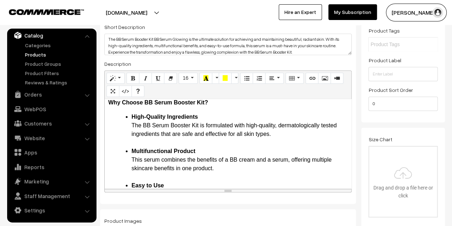
scroll to position [928, 0]
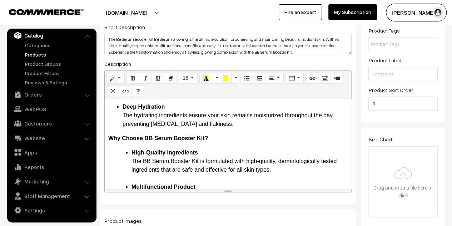
click at [131, 155] on b "High-Quality Ingredients" at bounding box center [164, 152] width 66 height 6
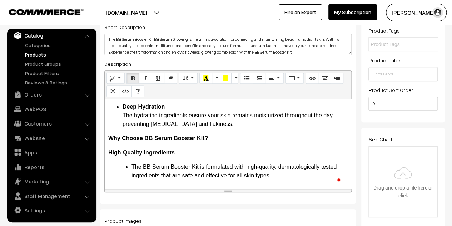
click at [108, 155] on b "High-Quality Ingredients" at bounding box center [141, 152] width 66 height 6
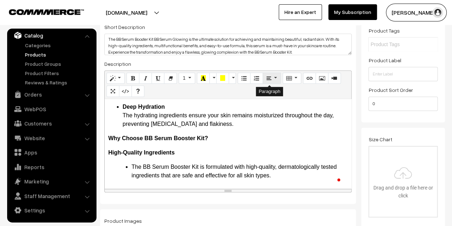
click at [268, 80] on icon "Paragraph" at bounding box center [268, 78] width 5 height 6
click at [281, 103] on icon "Indent (CTRL+])" at bounding box center [283, 103] width 5 height 6
click at [131, 175] on li "The BB Serum Booster Kit is formulated with high-quality, dermatologically test…" at bounding box center [239, 175] width 216 height 26
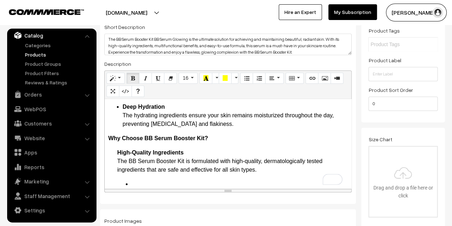
click at [116, 162] on div "More Details BB Serum Booster Kit BB Serum Glowing Introduction Welcome to the …" at bounding box center [228, 143] width 246 height 89
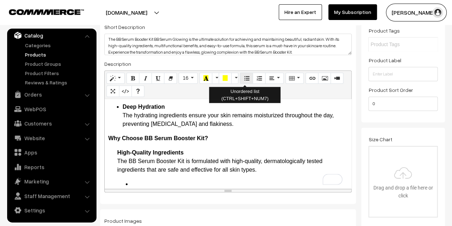
click at [244, 77] on icon "Unordered list (CTRL+SHIFT+NUM7)" at bounding box center [246, 78] width 5 height 6
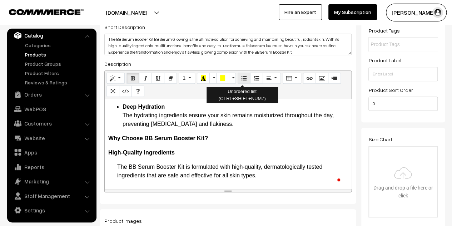
click at [241, 77] on icon "Unordered list (CTRL+SHIFT+NUM7)" at bounding box center [243, 78] width 5 height 6
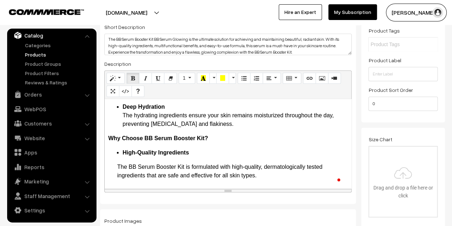
click at [116, 174] on div "More Details BB Serum Booster Kit BB Serum Glowing Introduction Welcome to the …" at bounding box center [228, 143] width 246 height 89
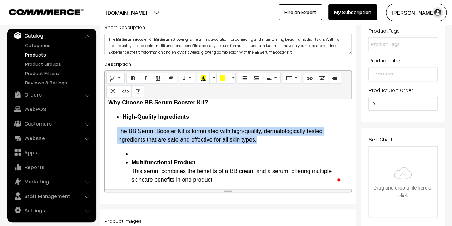
drag, startPoint x: 262, startPoint y: 148, endPoint x: 117, endPoint y: 140, distance: 145.1
click at [117, 140] on p "The BB Serum Booster Kit is formulated with high-quality, dermatologically test…" at bounding box center [232, 135] width 230 height 17
click at [120, 140] on span "The BB Serum Booster Kit is formulated with high-quality, dermatologically test…" at bounding box center [219, 135] width 205 height 15
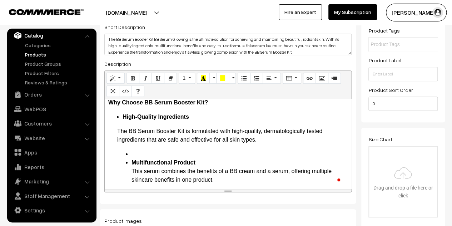
click at [116, 138] on div "More Details BB Serum Booster Kit BB Serum Glowing Introduction Welcome to the …" at bounding box center [228, 143] width 246 height 89
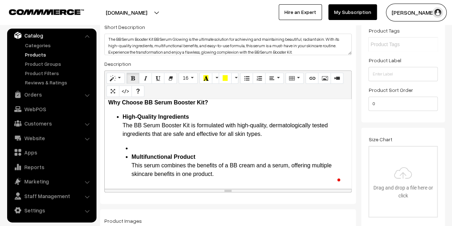
click at [141, 152] on li "To enrich screen reader interactions, please activate Accessibility in Grammarl…" at bounding box center [239, 148] width 216 height 9
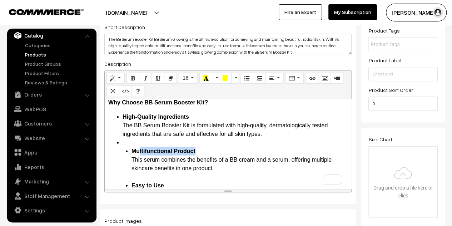
drag, startPoint x: 213, startPoint y: 160, endPoint x: 138, endPoint y: 156, distance: 75.8
click at [138, 156] on li "Multifunctional Product This serum combines the benefits of a BB cream and a se…" at bounding box center [239, 164] width 216 height 34
click at [133, 154] on b "Multifunctional Product" at bounding box center [163, 151] width 64 height 6
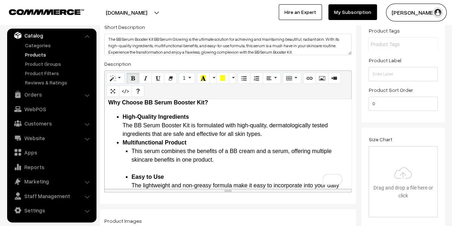
click at [133, 159] on li "This serum combines the benefits of a BB cream and a serum, offering multiple s…" at bounding box center [239, 160] width 216 height 26
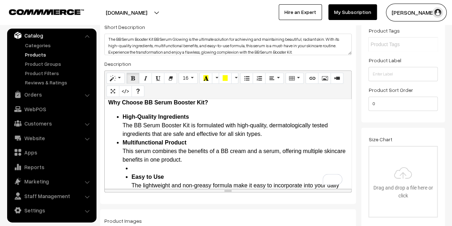
click at [270, 138] on li "High-Quality Ingredients The BB Serum Booster Kit is formulated with high-quali…" at bounding box center [234, 125] width 225 height 26
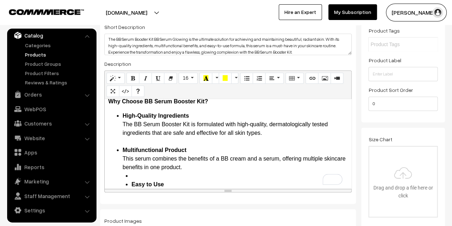
scroll to position [999, 0]
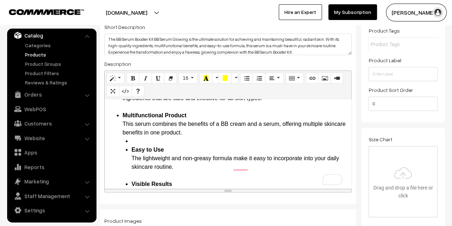
click at [140, 145] on li "To enrich screen reader interactions, please activate Accessibility in Grammarl…" at bounding box center [239, 141] width 216 height 9
click at [132, 152] on b "Easy to Use" at bounding box center [147, 149] width 32 height 6
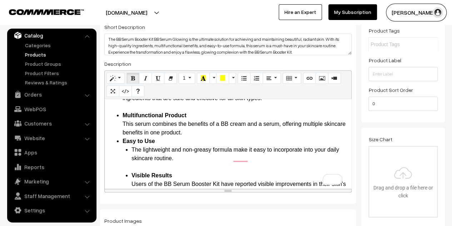
click at [130, 157] on ul "High-Quality Ingredients The BB Serum Booster Kit is formulated with high-quali…" at bounding box center [227, 141] width 239 height 128
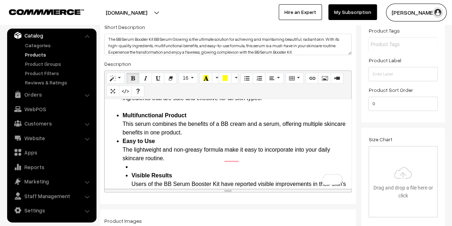
click at [238, 137] on li "Multifunctional Product This serum combines the benefits of a BB cream and a se…" at bounding box center [234, 124] width 225 height 26
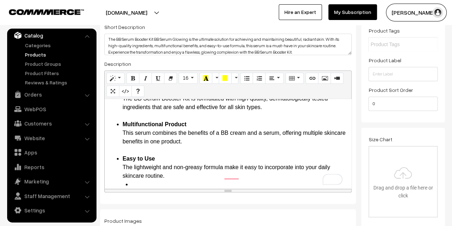
scroll to position [0, 0]
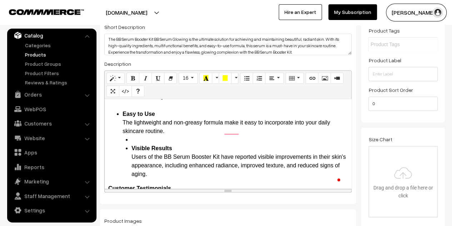
click at [131, 155] on ul "High-Quality Ingredients The BB Serum Booster Kit is formulated with high-quali…" at bounding box center [227, 109] width 239 height 137
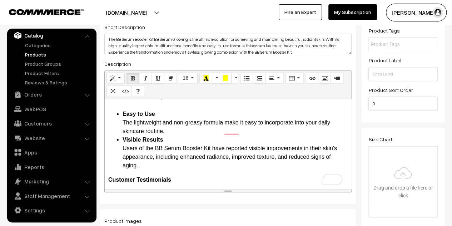
click at [196, 135] on li "Easy to Use The lightweight and non-greasy formula make it easy to incorporate …" at bounding box center [234, 123] width 225 height 26
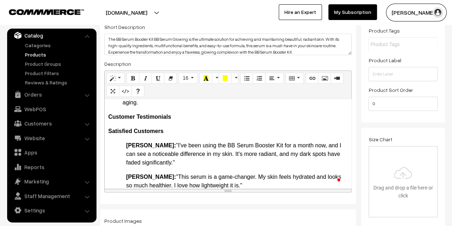
click at [127, 148] on b "Jane D.:" at bounding box center [151, 145] width 50 height 6
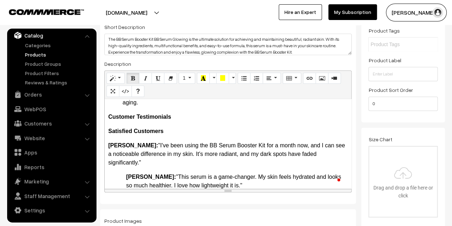
drag, startPoint x: 146, startPoint y: 169, endPoint x: 108, endPoint y: 153, distance: 41.1
click at [108, 153] on div "More Details BB Serum Booster Kit BB Serum Glowing Introduction Welcome to the …" at bounding box center [228, 143] width 246 height 89
click at [272, 77] on button "Paragraph" at bounding box center [271, 77] width 18 height 11
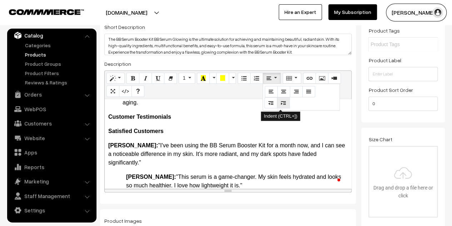
click at [281, 105] on icon "Indent (CTRL+])" at bounding box center [283, 103] width 5 height 6
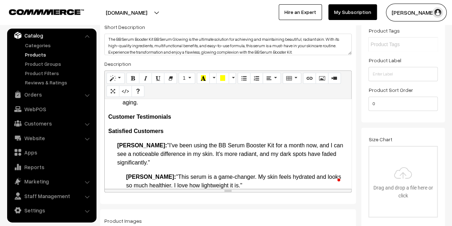
click at [218, 133] on div "More Details BB Serum Booster Kit BB Serum Glowing Introduction Welcome to the …" at bounding box center [228, 143] width 246 height 89
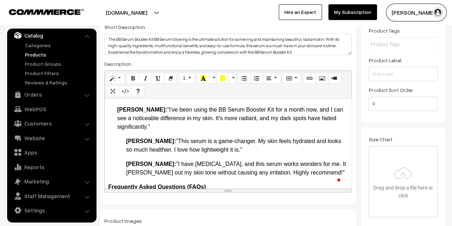
click at [125, 151] on div "More Details BB Serum Booster Kit BB Serum Glowing Introduction Welcome to the …" at bounding box center [228, 143] width 246 height 89
click at [126, 167] on b "Lisa P.:" at bounding box center [151, 164] width 50 height 6
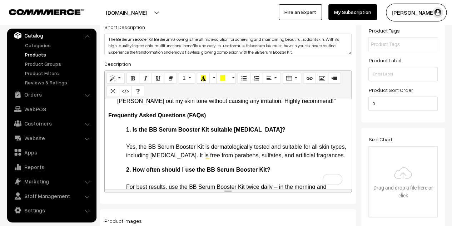
click at [131, 132] on b "1. Is the BB Serum Booster Kit suitable for sensitive skin?" at bounding box center [205, 129] width 159 height 6
click at [133, 132] on b "1. Is the BB Serum Booster Kit suitable for sensitive skin?" at bounding box center [205, 129] width 159 height 6
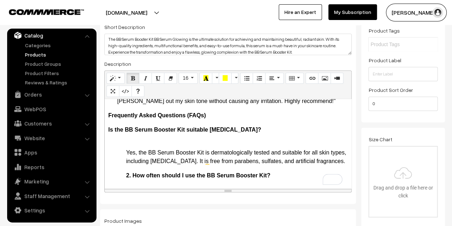
click at [108, 132] on b "Is the BB Serum Booster Kit suitable for sensitive skin?" at bounding box center [184, 129] width 153 height 6
click at [256, 79] on icon "Ordered list (CTRL+SHIFT+NUM8)" at bounding box center [256, 78] width 5 height 6
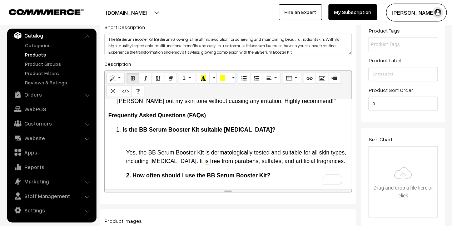
drag, startPoint x: 123, startPoint y: 138, endPoint x: 111, endPoint y: 138, distance: 11.4
click at [111, 134] on ol "Is the BB Serum Booster Kit suitable for sensitive skin?" at bounding box center [227, 129] width 239 height 9
drag, startPoint x: 117, startPoint y: 138, endPoint x: 128, endPoint y: 138, distance: 11.4
click at [128, 134] on li "Is the BB Serum Booster Kit suitable for sensitive skin?" at bounding box center [234, 129] width 225 height 9
click at [279, 134] on li "Is the BB Serum Booster Kit suitable for sensitive skin?" at bounding box center [234, 129] width 225 height 9
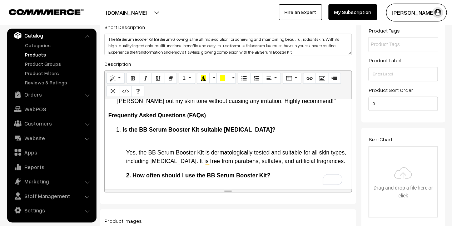
drag, startPoint x: 273, startPoint y: 137, endPoint x: 107, endPoint y: 136, distance: 166.0
click at [107, 136] on div "More Details BB Serum Booster Kit BB Serum Glowing Introduction Welcome to the …" at bounding box center [228, 143] width 246 height 89
click at [184, 155] on p "Yes, the BB Serum Booster Kit is dermatologically tested and suitable for all s…" at bounding box center [236, 153] width 221 height 26
drag, startPoint x: 279, startPoint y: 136, endPoint x: 111, endPoint y: 141, distance: 168.5
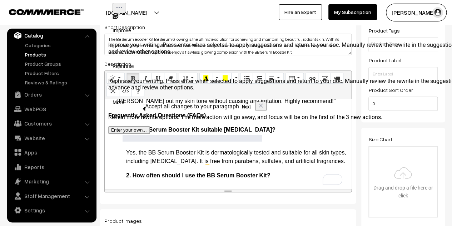
click at [174, 150] on p "Yes, the BB Serum Booster Kit is dermatologically tested and suitable for all s…" at bounding box center [236, 153] width 221 height 26
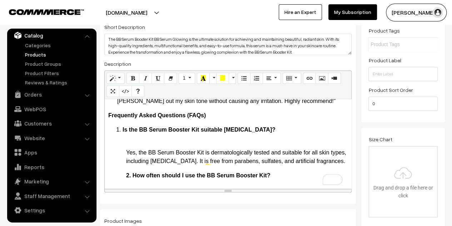
click at [126, 160] on span "Yes, the BB Serum Booster Kit is dermatologically tested and suitable for all s…" at bounding box center [236, 156] width 220 height 15
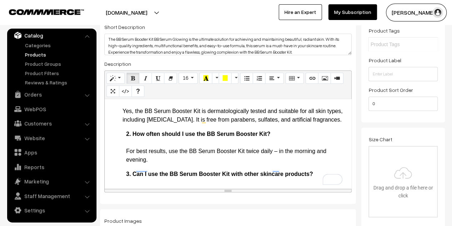
click at [132, 137] on b "2. How often should I use the BB Serum Booster Kit?" at bounding box center [198, 134] width 144 height 6
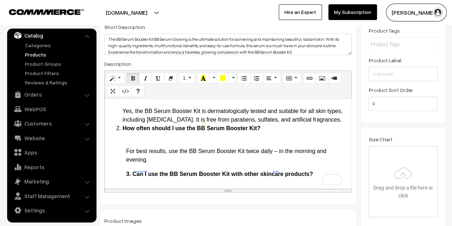
click at [172, 124] on li "Is the BB Serum Booster Kit suitable for sensitive skin? Yes, the BB Serum Boos…" at bounding box center [234, 107] width 225 height 34
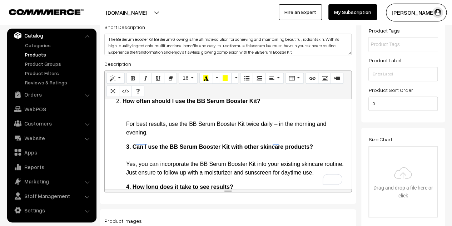
click at [126, 135] on span "For best results, use the BB Serum Booster Kit twice daily – in the morning and…" at bounding box center [226, 128] width 200 height 15
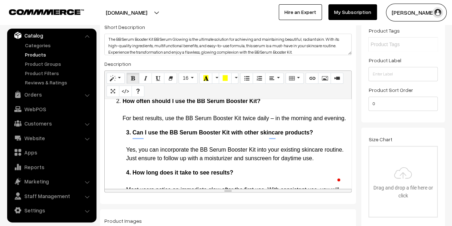
click at [134, 135] on b "3. Can I use the BB Serum Booster Kit with other skincare products?" at bounding box center [219, 132] width 187 height 6
click at [133, 135] on b "3. Can I use the BB Serum Booster Kit with other skincare products?" at bounding box center [219, 132] width 187 height 6
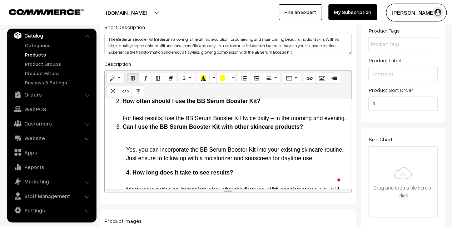
click at [124, 175] on div "More Details BB Serum Booster Kit BB Serum Glowing Introduction Welcome to the …" at bounding box center [228, 143] width 246 height 89
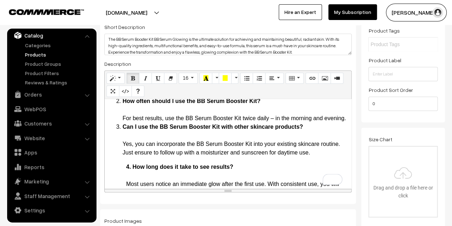
click at [148, 122] on li "How often should I use the BB Serum Booster Kit? For best results, use the BB S…" at bounding box center [234, 110] width 225 height 26
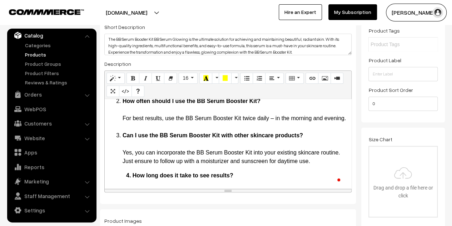
scroll to position [1310, 0]
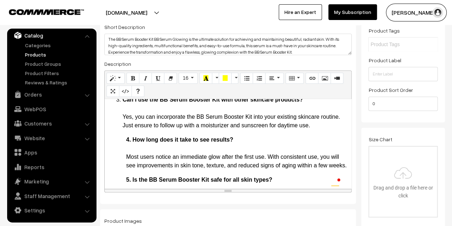
click at [131, 161] on p "4. How long does it take to see results? Most users notice an immediate glow af…" at bounding box center [236, 152] width 221 height 34
click at [132, 142] on b "4. How long does it take to see results?" at bounding box center [179, 139] width 107 height 6
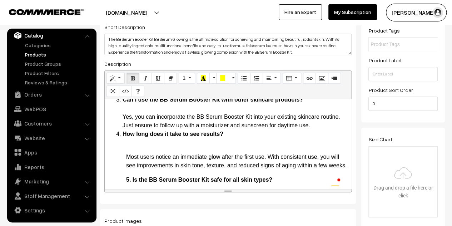
click at [318, 130] on li "Can I use the BB Serum Booster Kit with other skincare products? Yes, you can i…" at bounding box center [234, 112] width 225 height 34
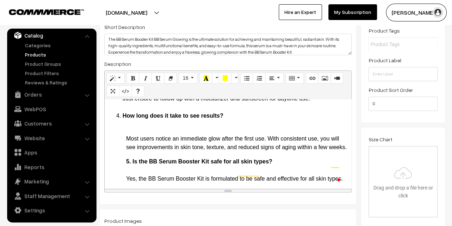
scroll to position [1356, 0]
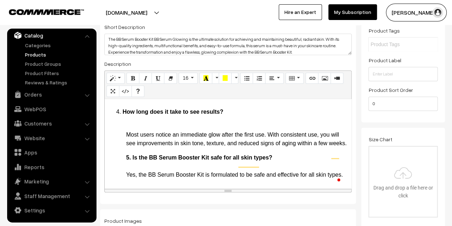
click at [125, 157] on div "More Details BB Serum Booster Kit BB Serum Glowing Introduction Welcome to the …" at bounding box center [228, 143] width 246 height 89
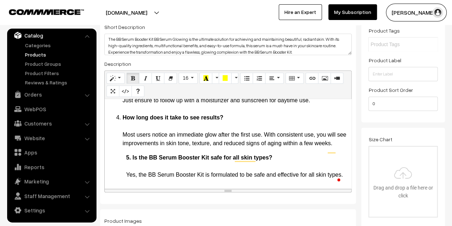
scroll to position [1380, 0]
click at [132, 154] on b "5. Is the BB Serum Booster Kit safe for all skin types?" at bounding box center [199, 157] width 146 height 6
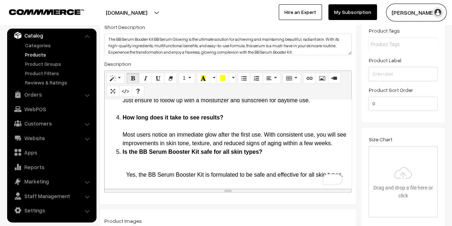
click at [182, 136] on li "How long does it take to see results? Most users notice an immediate glow after…" at bounding box center [234, 130] width 225 height 34
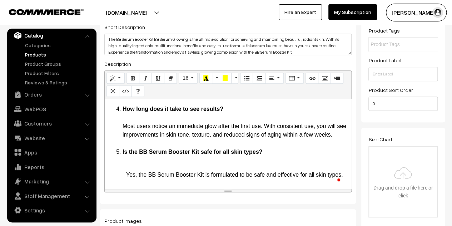
click at [123, 177] on div "More Details BB Serum Booster Kit BB Serum Glowing Introduction Welcome to the …" at bounding box center [228, 143] width 246 height 89
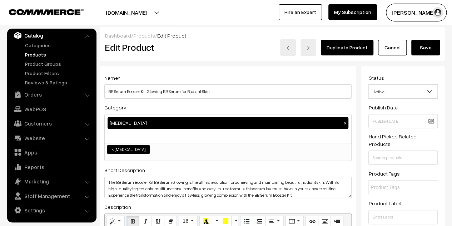
click at [422, 52] on button "Save" at bounding box center [425, 48] width 29 height 16
